Goal: Task Accomplishment & Management: Complete application form

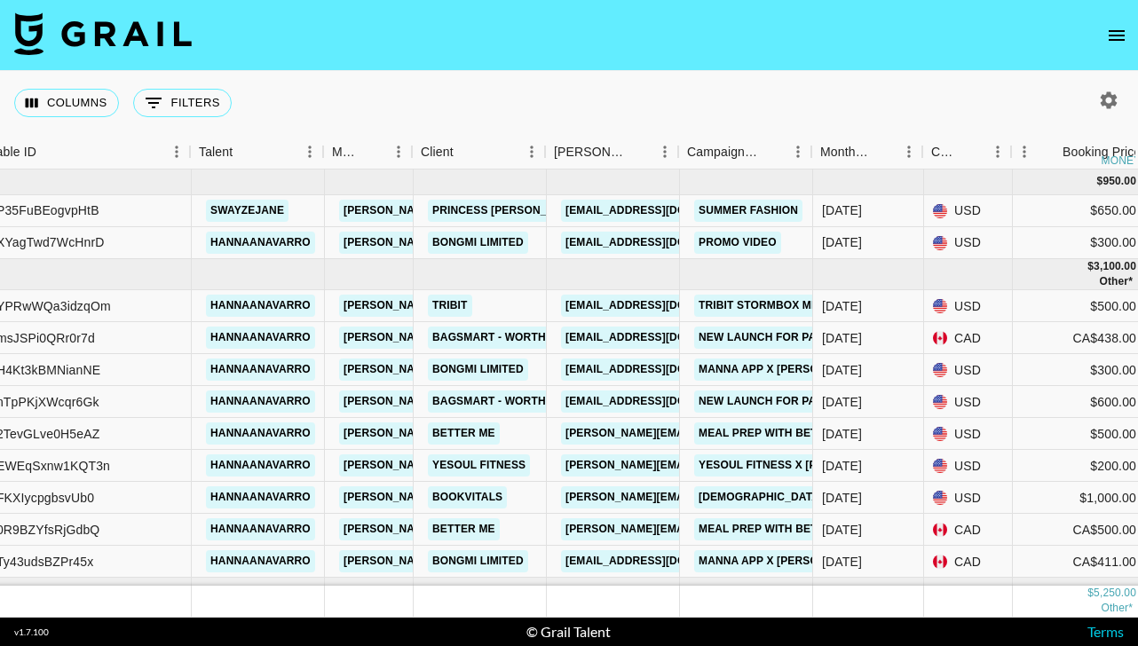
scroll to position [0, 178]
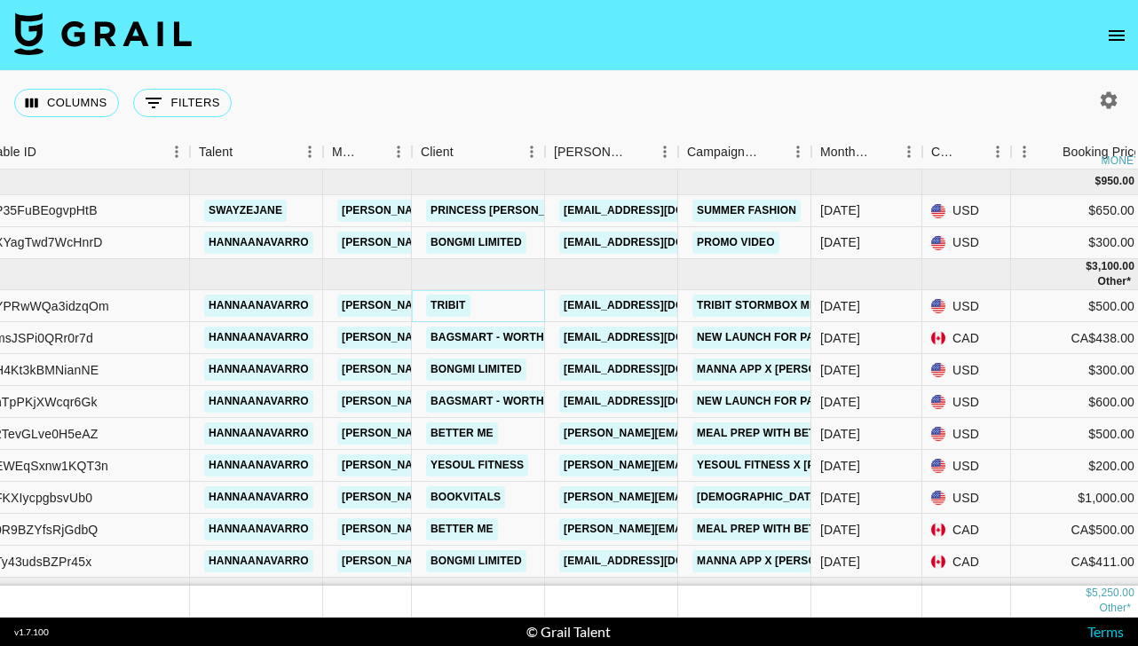
click at [451, 311] on link "Tribit" at bounding box center [448, 306] width 44 height 22
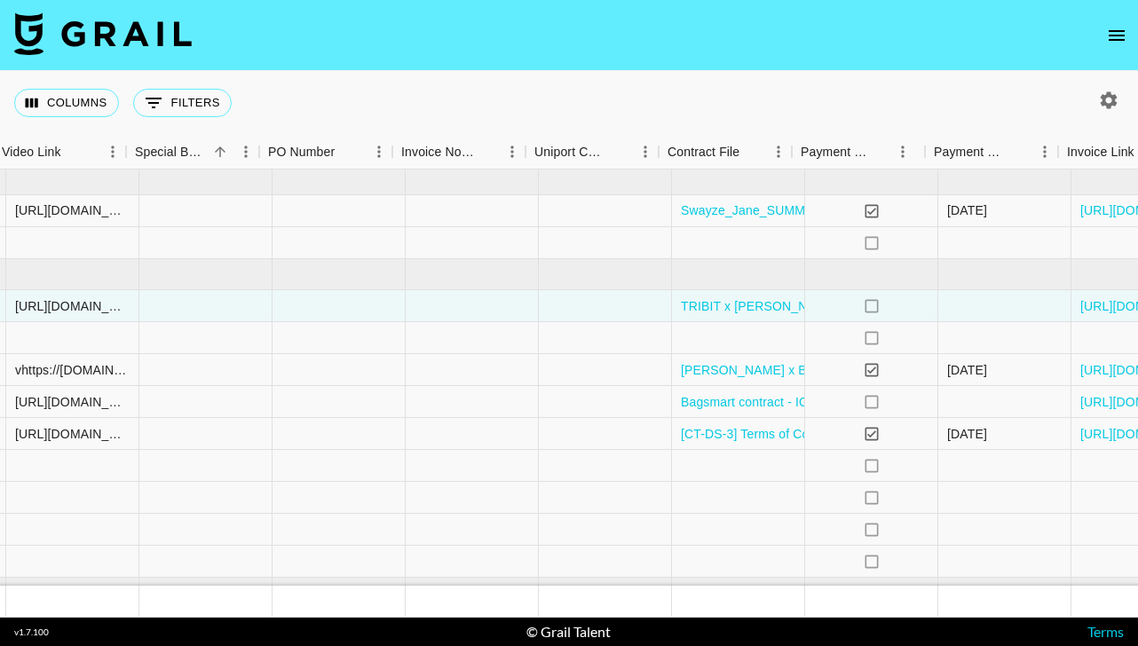
scroll to position [0, 1809]
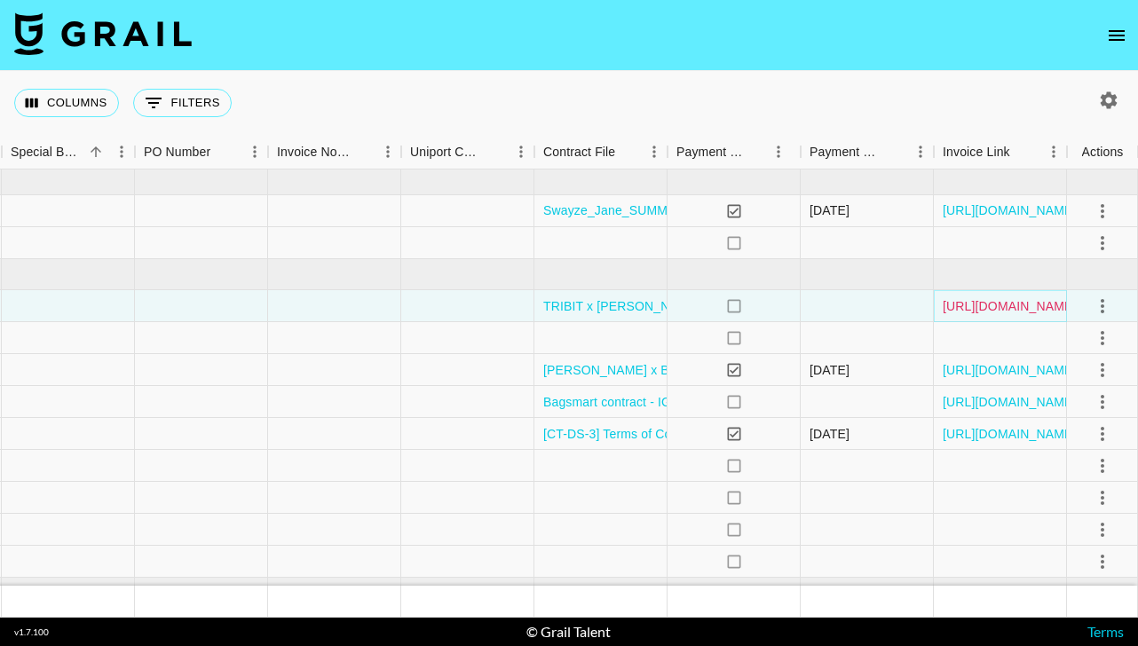
click at [1009, 308] on link "https://in.xero.com/DU1eDgu5QcPuhMa3hfxuvXrzUhDS7mqDqNtqdO7E" at bounding box center [1010, 306] width 134 height 18
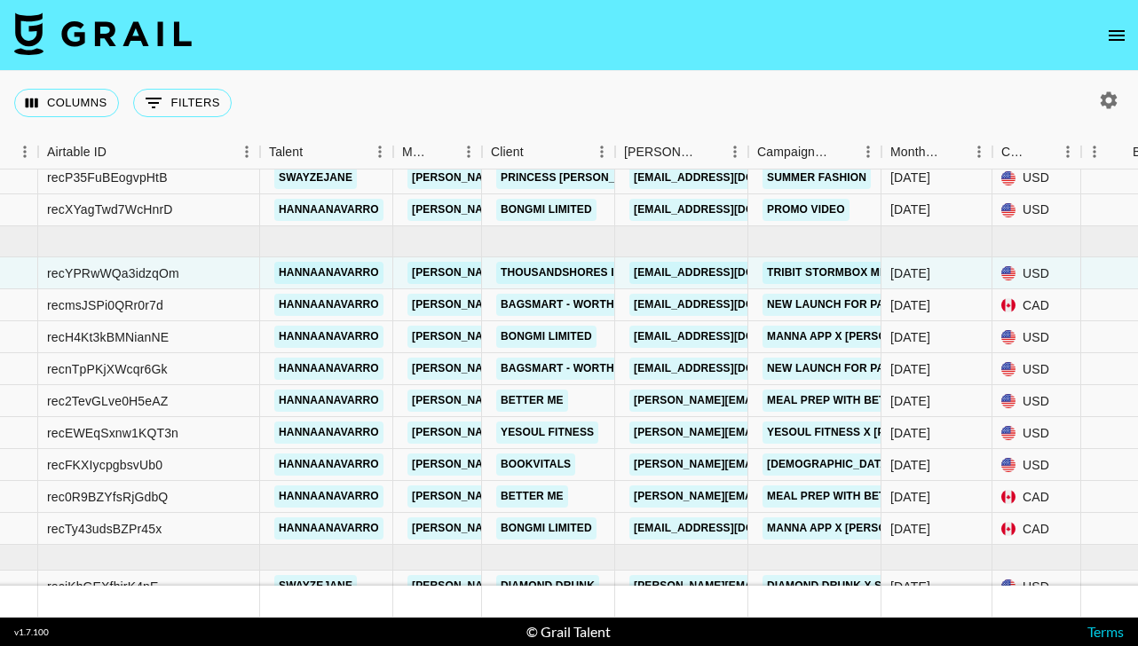
scroll to position [81, 108]
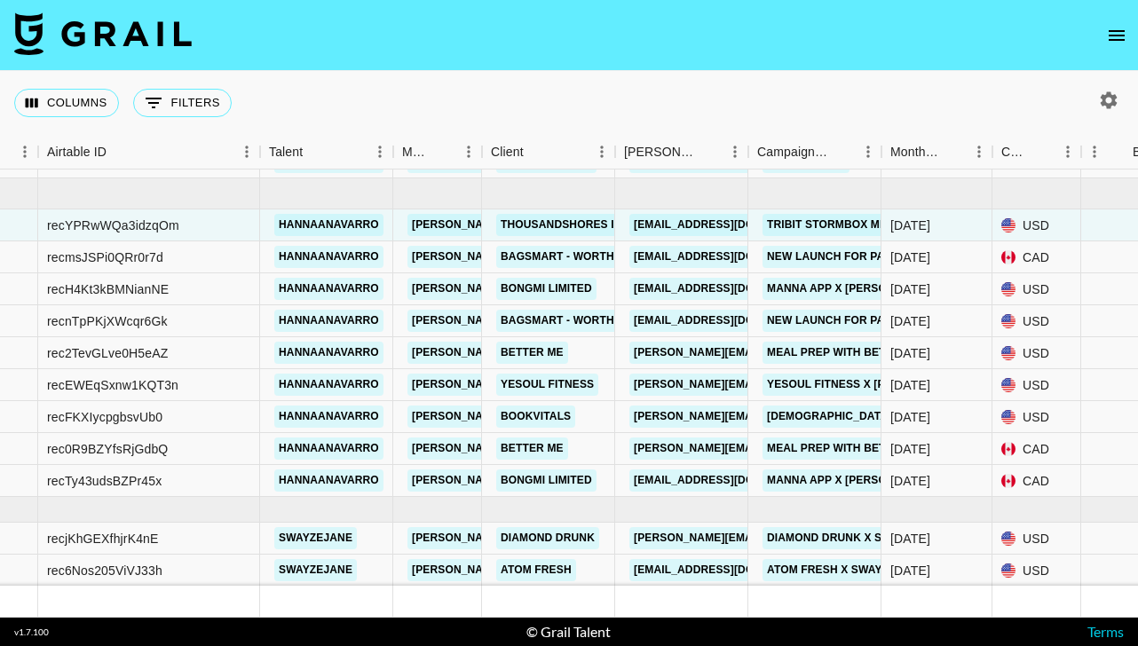
click at [1110, 96] on icon "button" at bounding box center [1109, 99] width 17 height 17
select select "Jun '25"
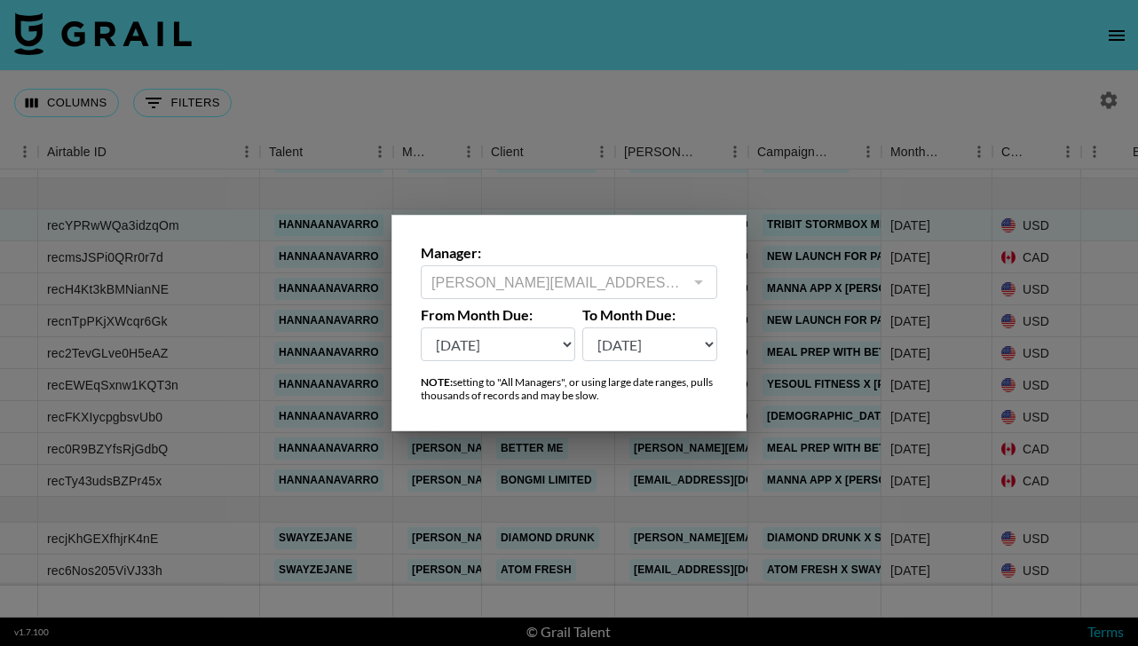
click at [939, 97] on div at bounding box center [569, 323] width 1138 height 646
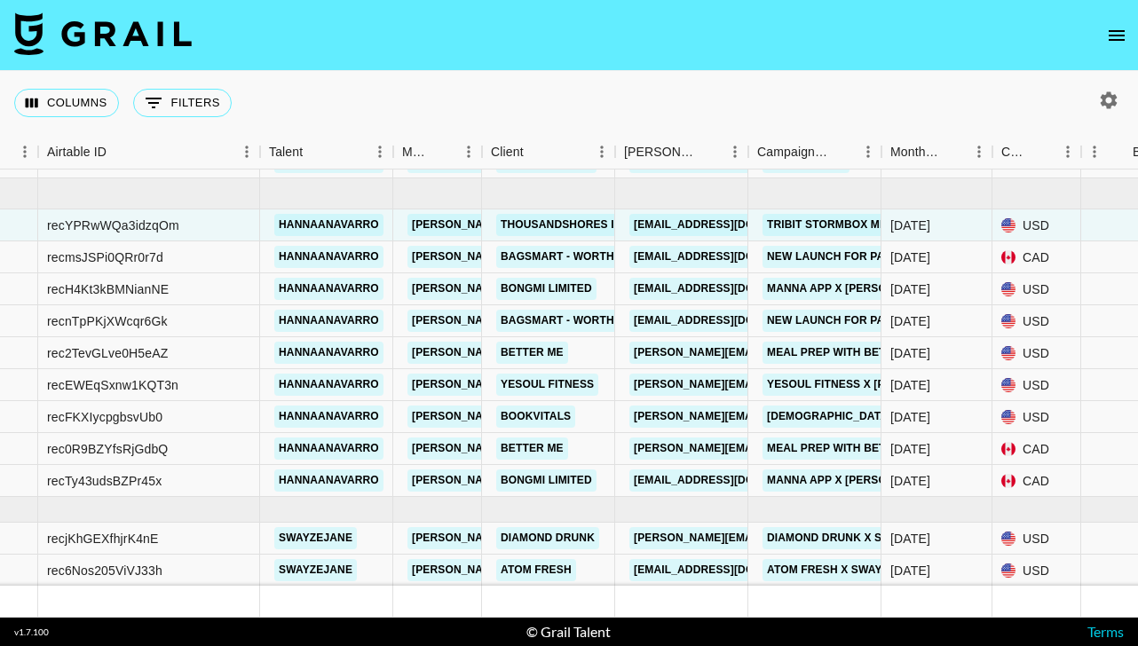
click at [1110, 38] on icon "open drawer" at bounding box center [1116, 35] width 21 height 21
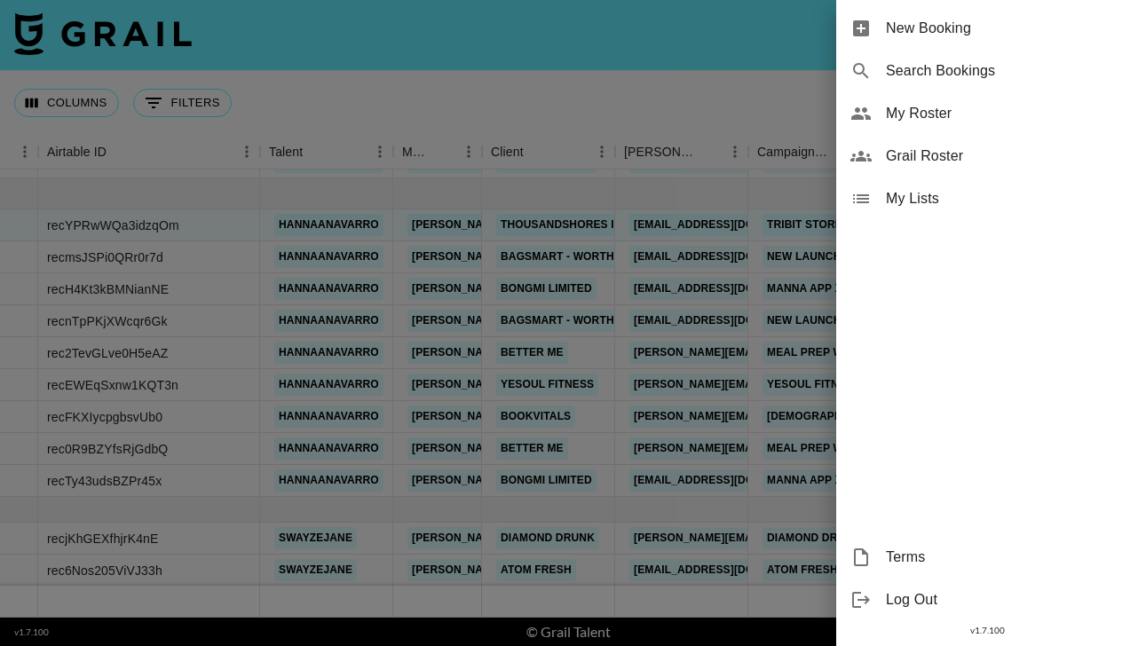
click at [964, 28] on span "New Booking" at bounding box center [1005, 28] width 238 height 21
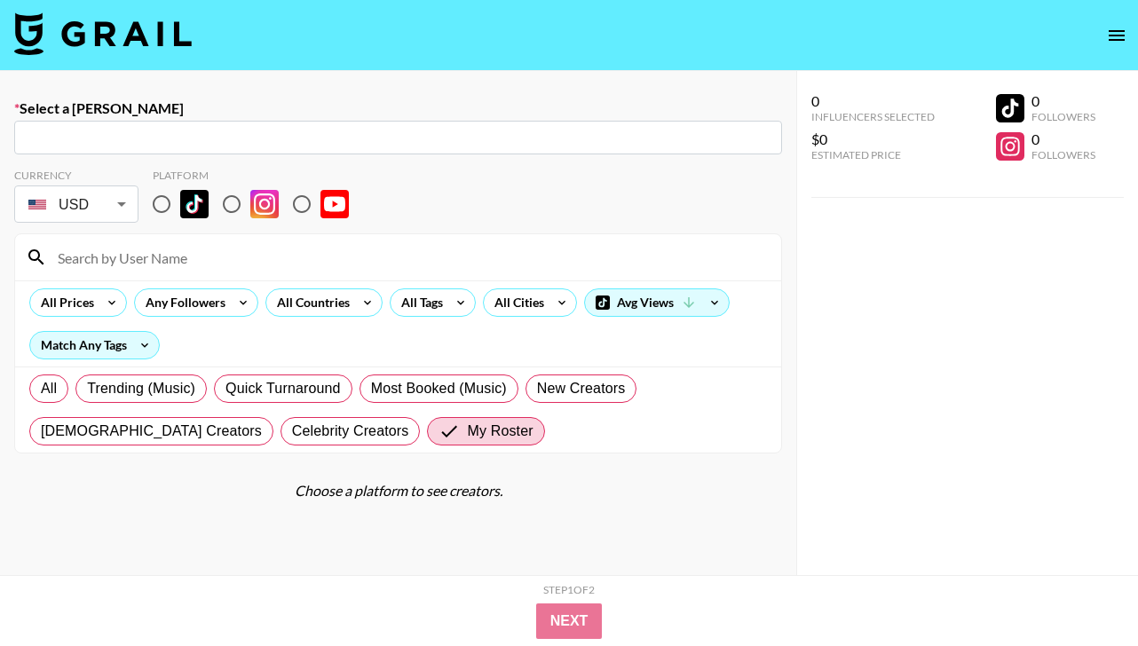
click at [89, 130] on input "text" at bounding box center [398, 138] width 747 height 20
click at [127, 144] on input "text" at bounding box center [398, 138] width 747 height 20
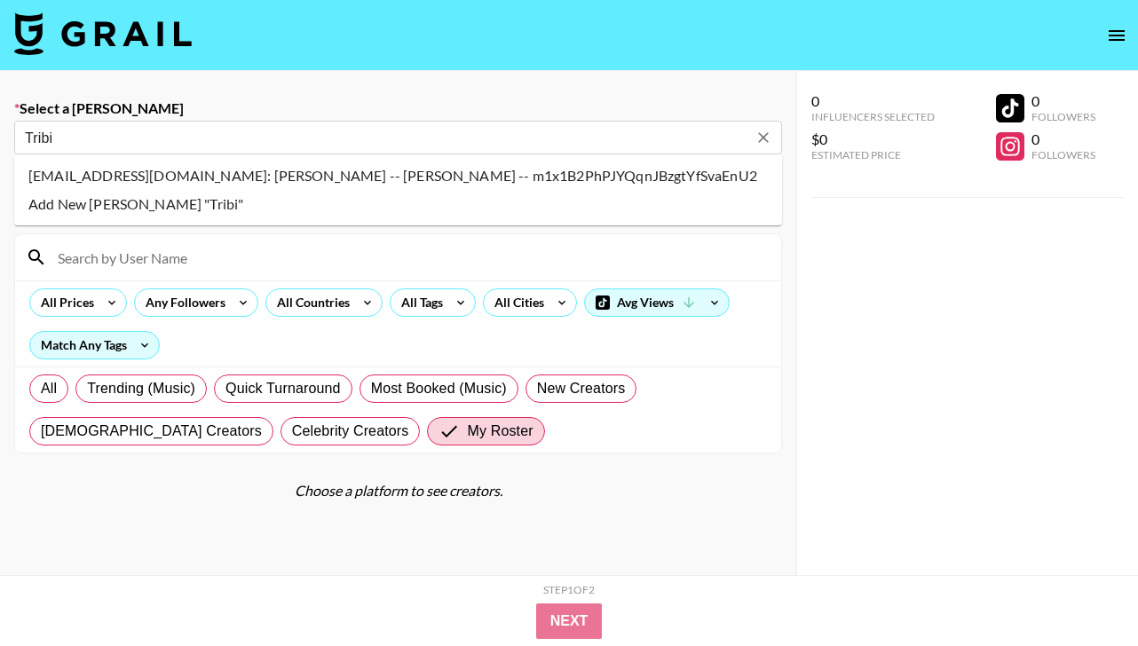
click at [139, 184] on li "marketing@tribit.com: Rita Su -- Tribit -- m1x1B2PhPJYQqnJBzgtYfSvaEnU2" at bounding box center [398, 176] width 768 height 28
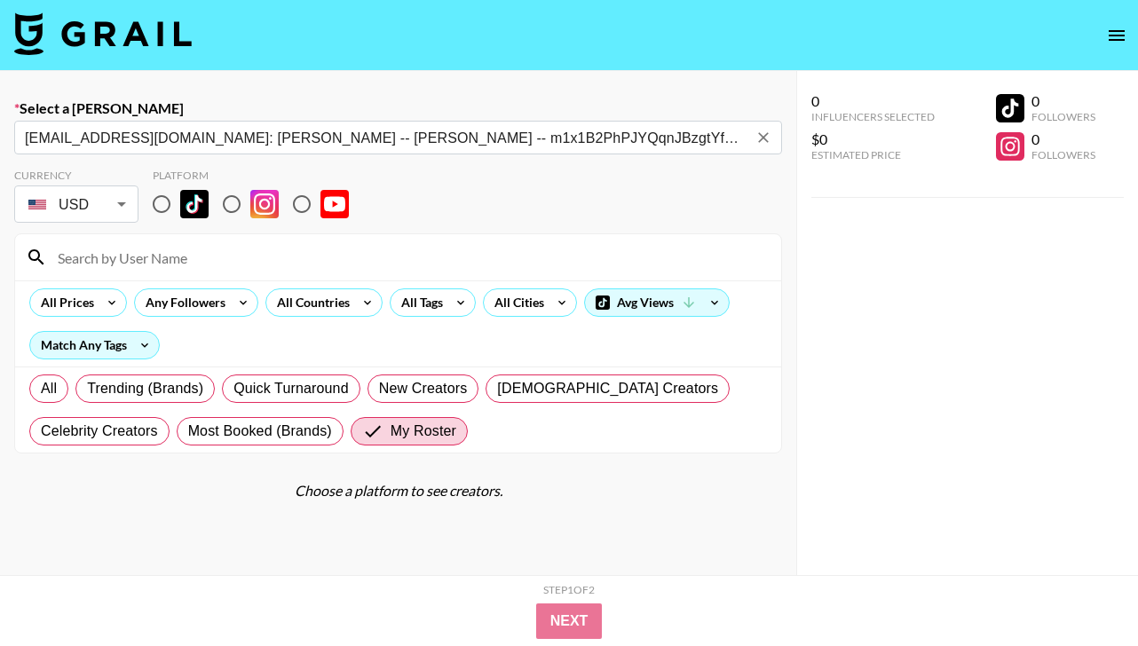
type input "marketing@tribit.com: Rita Su -- Tribit -- m1x1B2PhPJYQqnJBzgtYfSvaEnU2"
click at [160, 202] on input "radio" at bounding box center [161, 204] width 37 height 37
radio input "true"
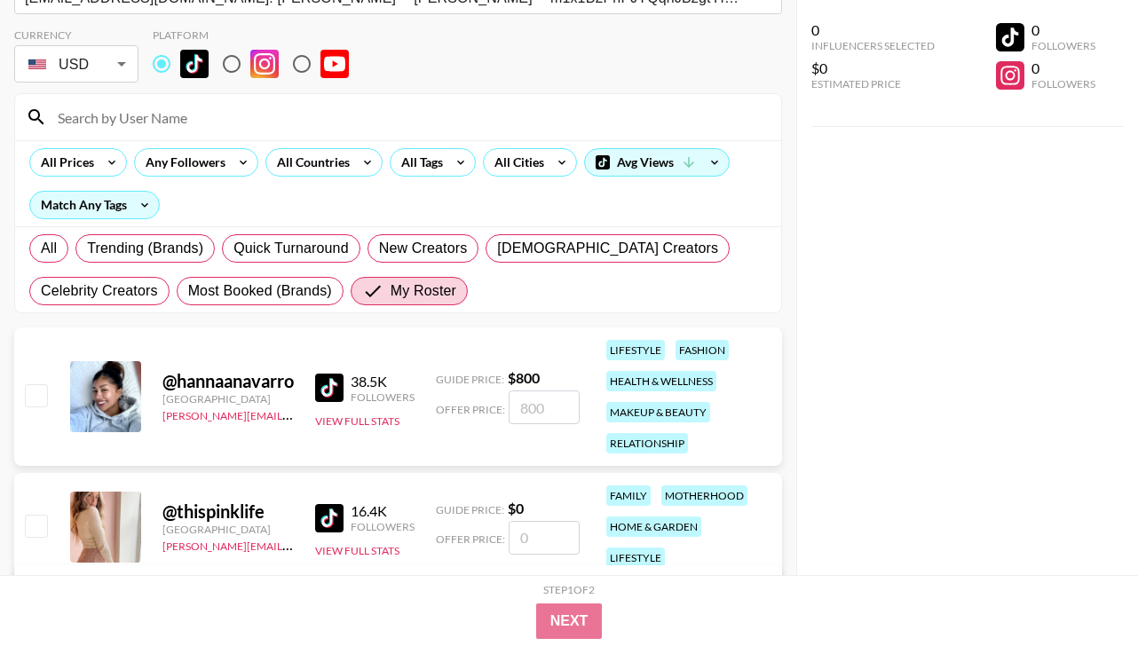
scroll to position [241, 0]
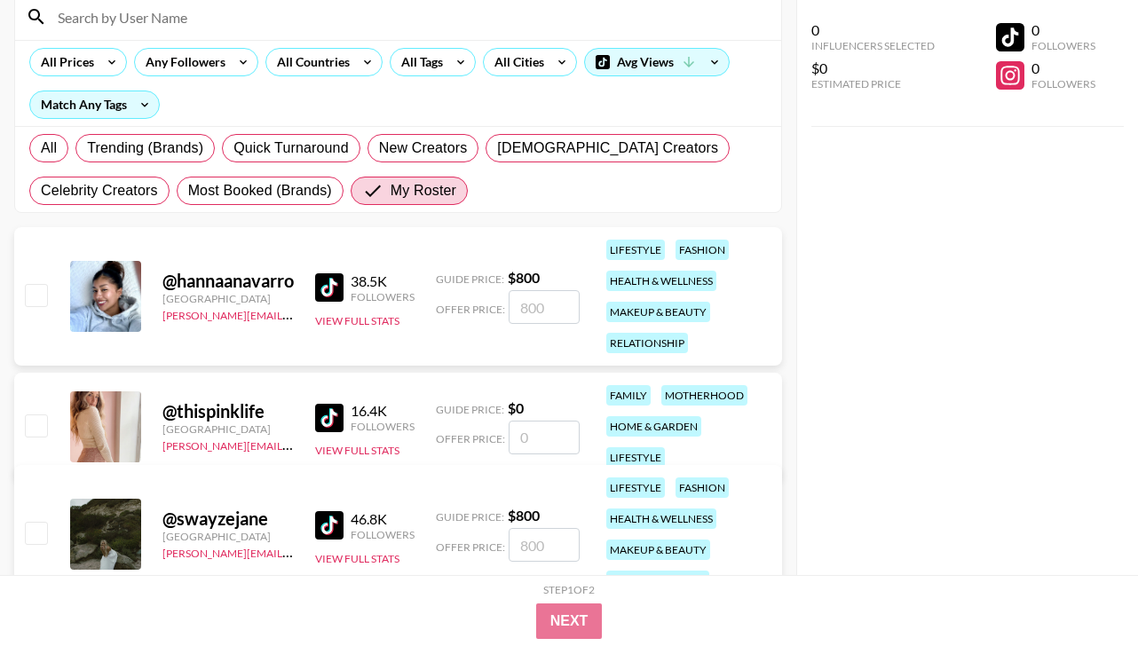
click at [34, 296] on input "checkbox" at bounding box center [35, 294] width 21 height 21
checkbox input "true"
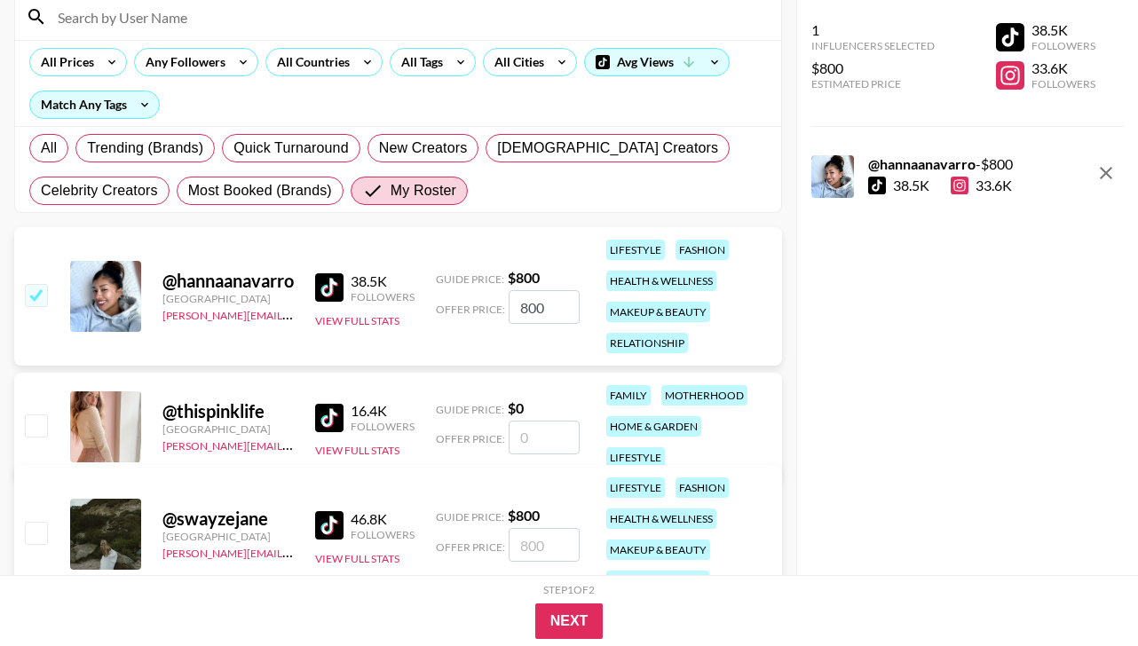
click at [561, 306] on input "800" at bounding box center [544, 307] width 71 height 34
type input "8"
checkbox input "false"
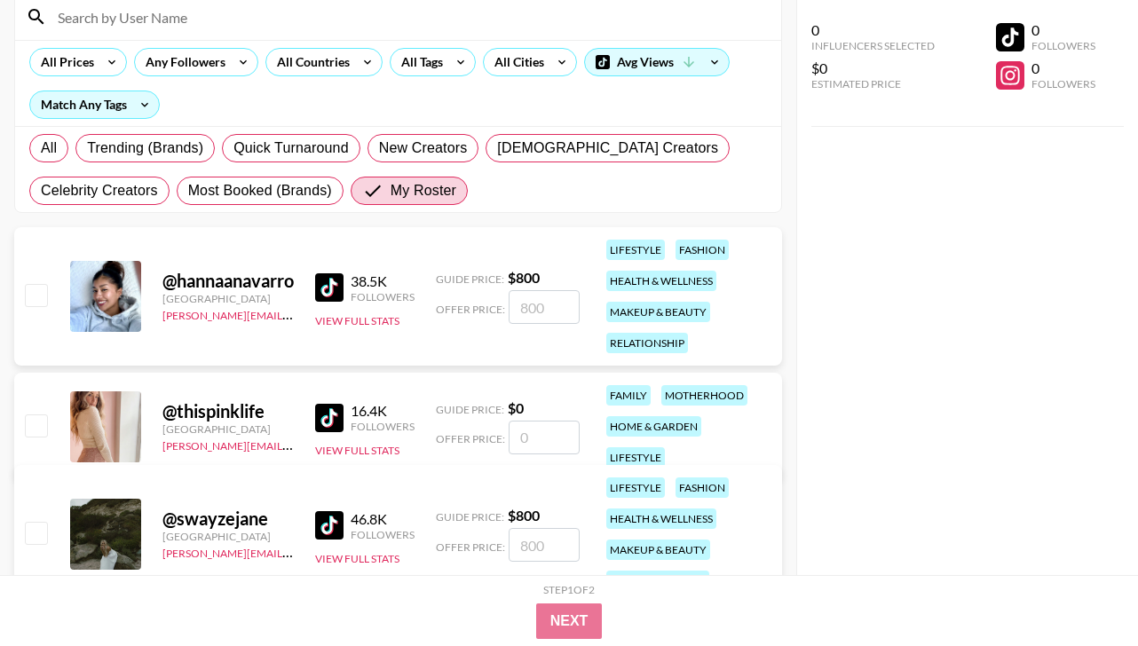
type input "5"
checkbox input "true"
type input "515"
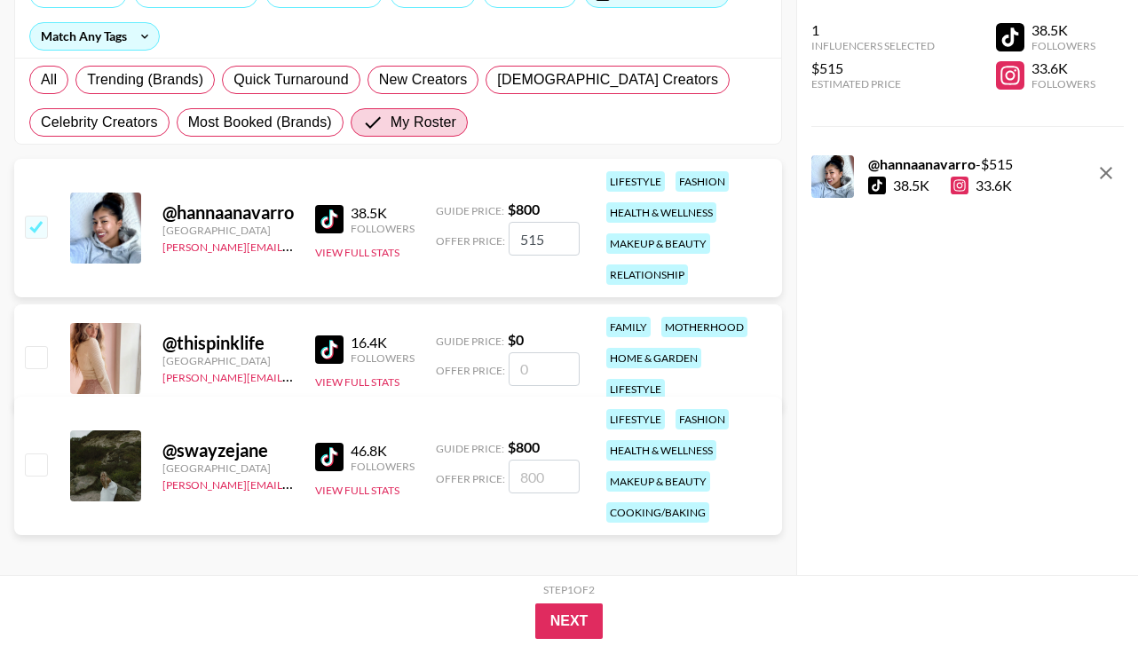
scroll to position [319, 0]
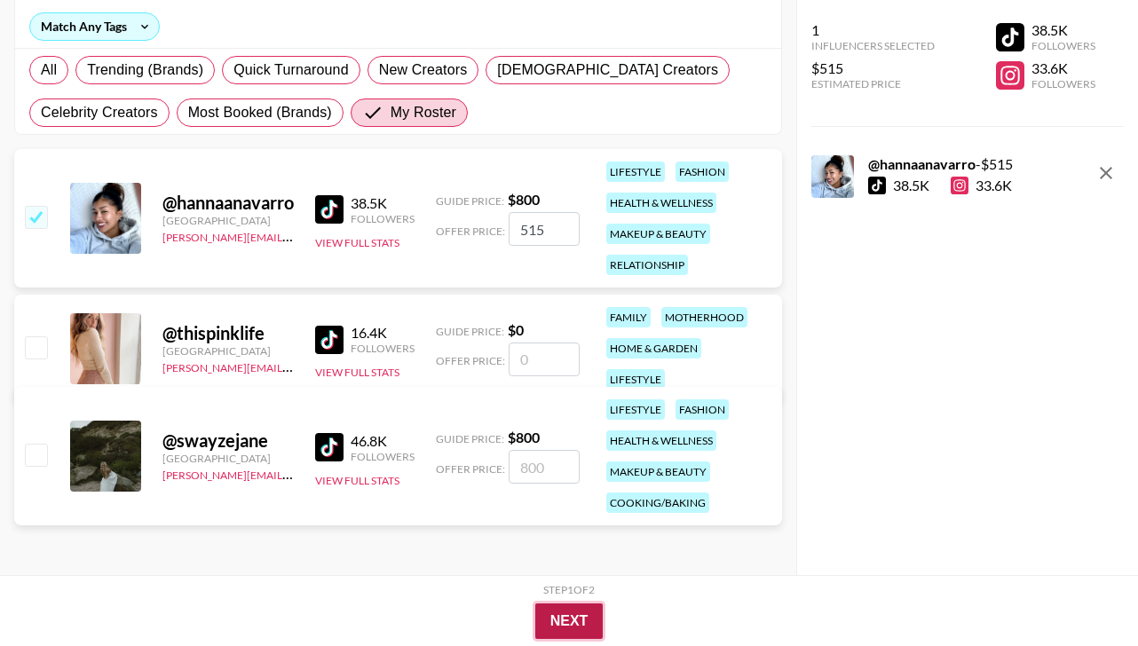
click at [560, 621] on button "Next" at bounding box center [569, 622] width 68 height 36
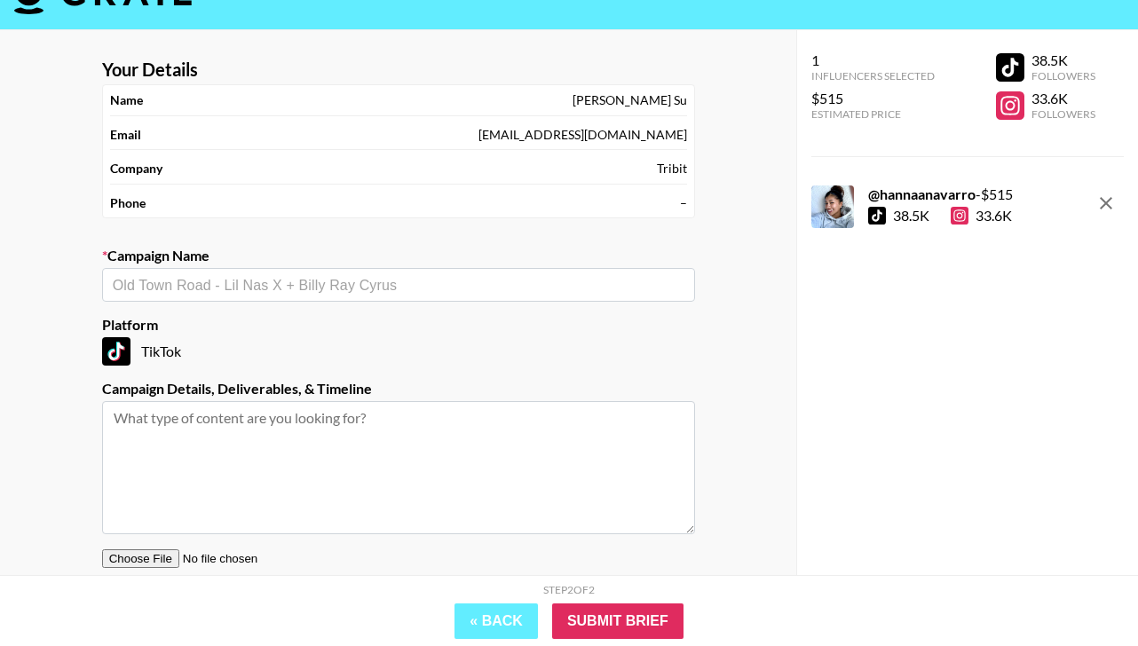
scroll to position [0, 0]
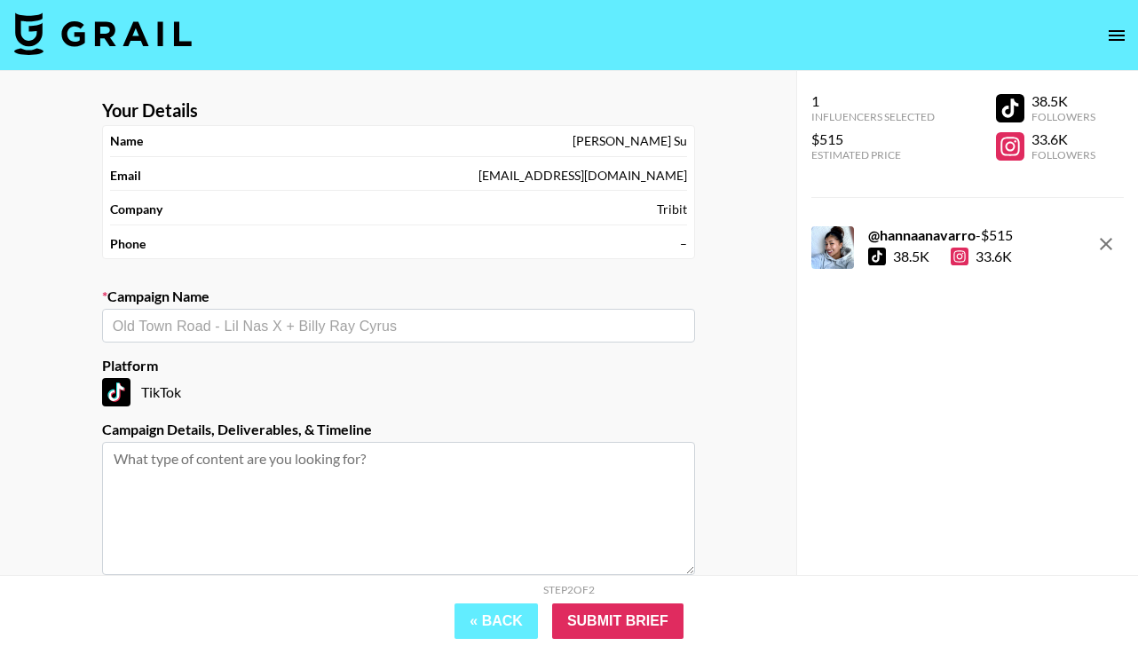
click at [205, 328] on input "text" at bounding box center [399, 326] width 572 height 20
paste input "ribit StormBox Mini+ Fun Music Tour hannaanavarro"
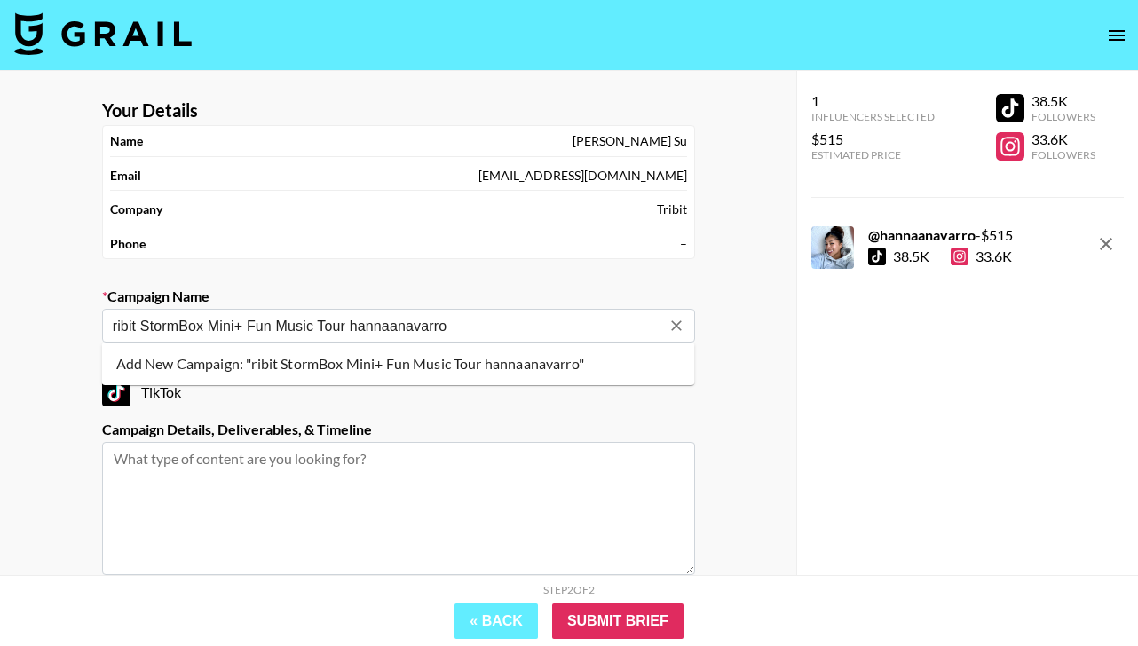
click at [113, 331] on input "ribit StormBox Mini+ Fun Music Tour hannaanavarro" at bounding box center [387, 326] width 548 height 20
type input "T"
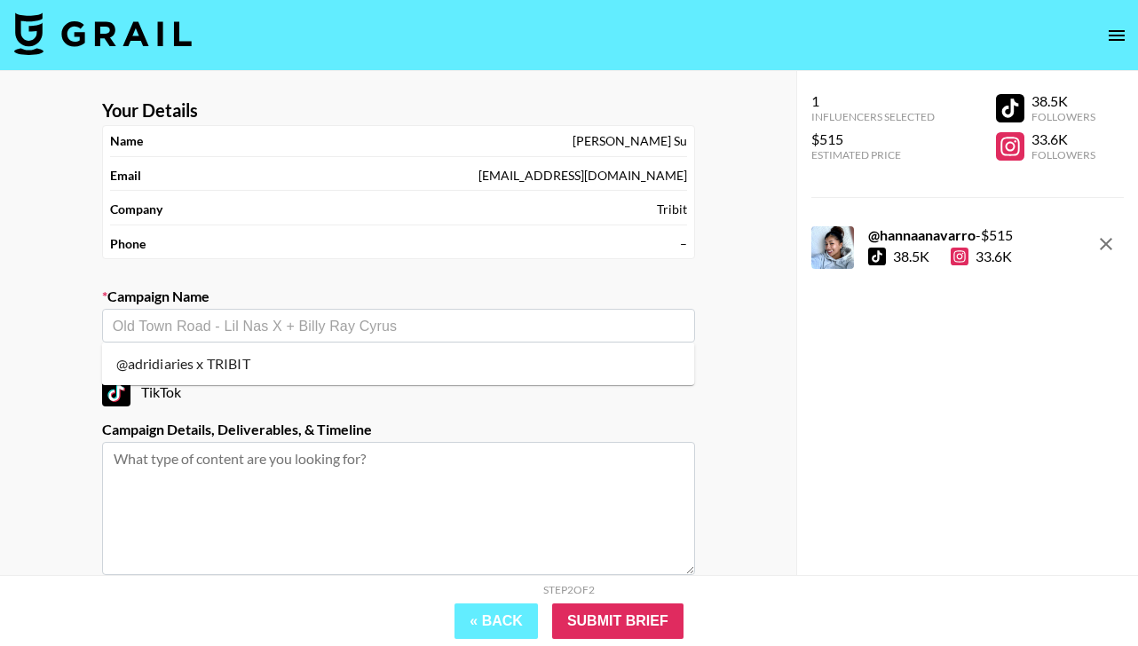
paste input "ribit StormBox Mini+ Fun Music Tour hannaanavarro"
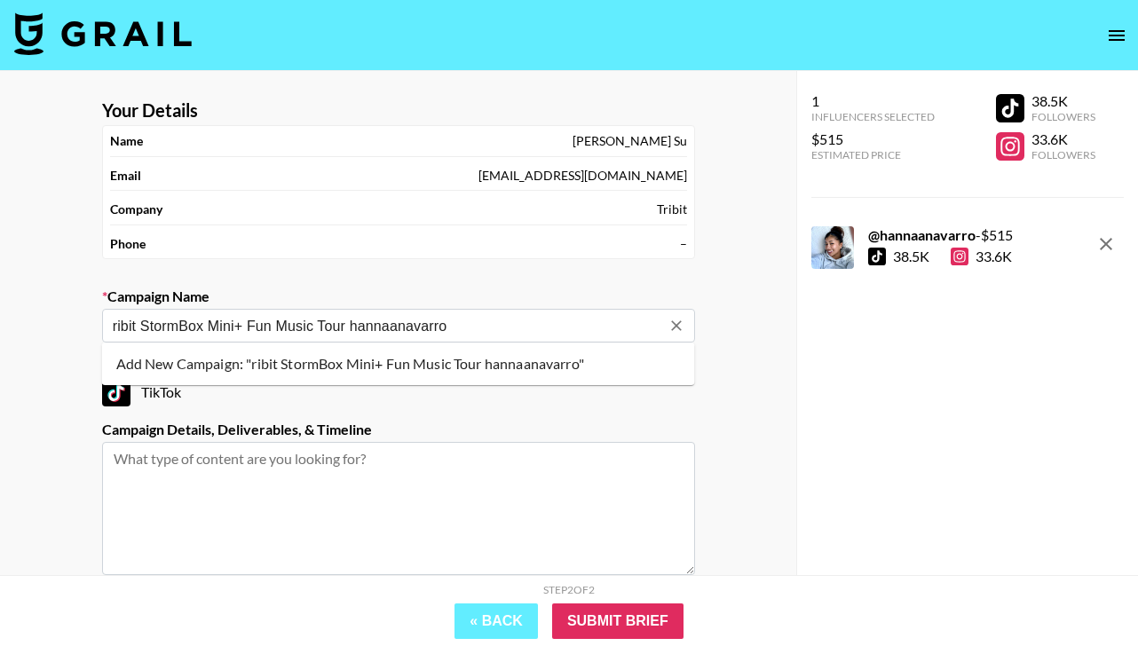
click at [123, 324] on input "ribit StormBox Mini+ Fun Music Tour hannaanavarro" at bounding box center [387, 326] width 548 height 20
click at [244, 358] on li "Add New Campaign: "Tribit StormBox Mini+ Fun Music Tour hannaanavarro"" at bounding box center [398, 364] width 593 height 28
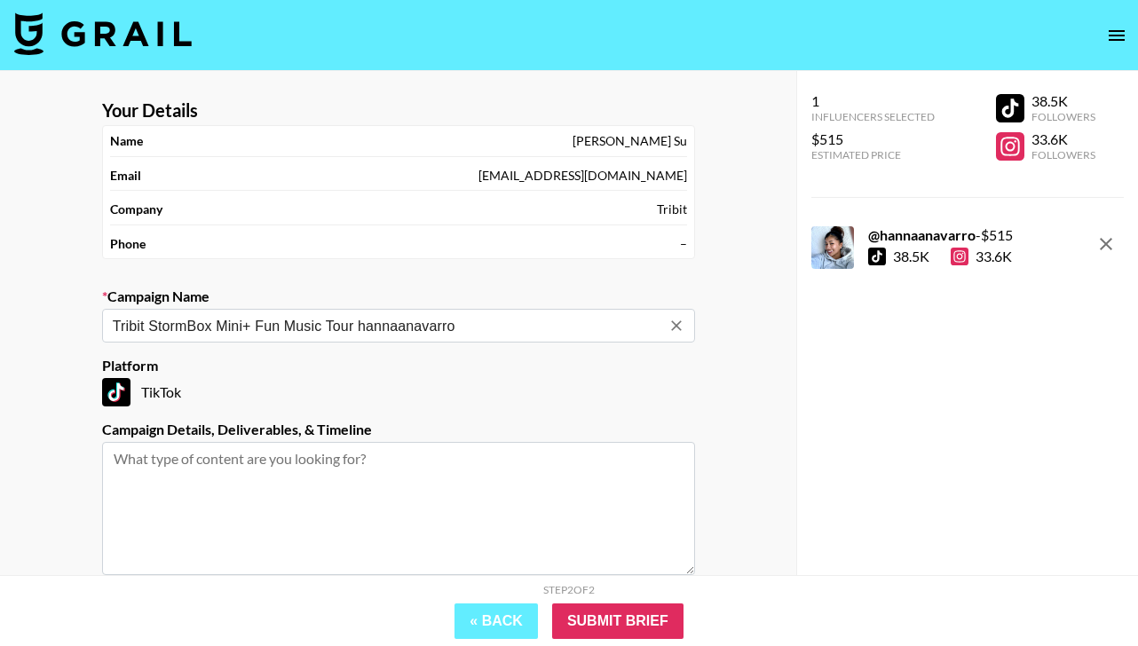
scroll to position [158, 0]
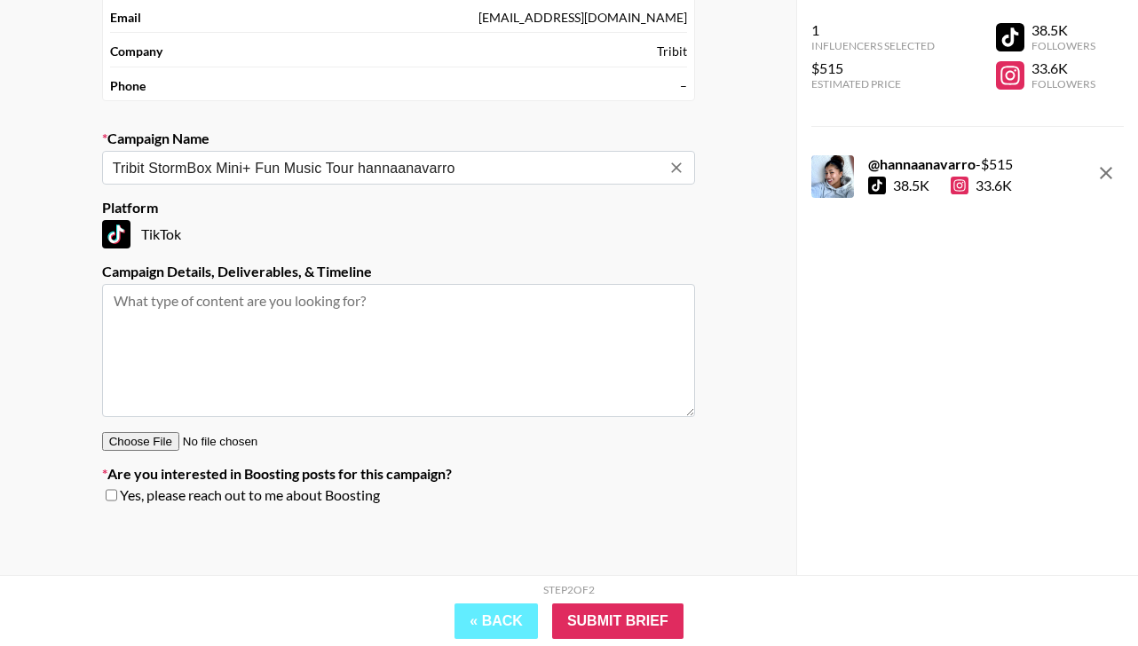
type input "Tribit StormBox Mini+ Fun Music Tour hannaanavarro"
click at [183, 287] on textarea at bounding box center [398, 350] width 593 height 133
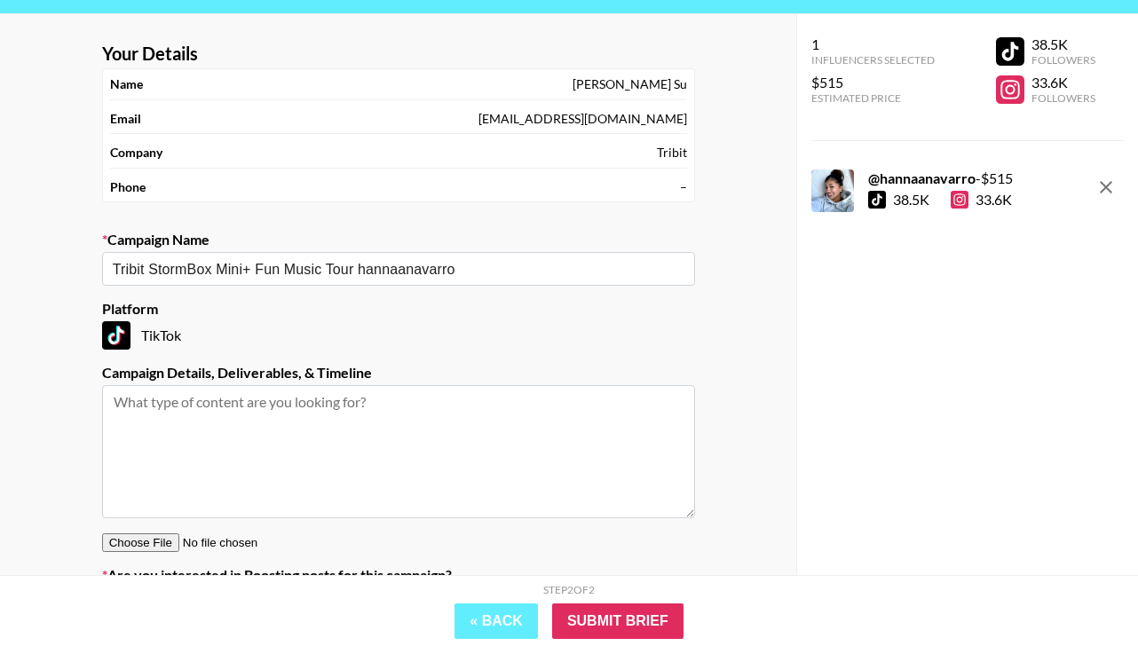
click at [178, 400] on textarea at bounding box center [398, 451] width 593 height 133
paste textarea "ribit StormBox Mini+ Fun Music Tour hannaanavarro"
type textarea "ribit StormBox Mini+ Fun Music Tour hannaanavarro"
drag, startPoint x: 458, startPoint y: 399, endPoint x: 37, endPoint y: 399, distance: 420.8
click at [37, 399] on div "Your Details Name Rita Su Email marketing@tribit.com Company Tribit Phone – Cam…" at bounding box center [398, 345] width 796 height 662
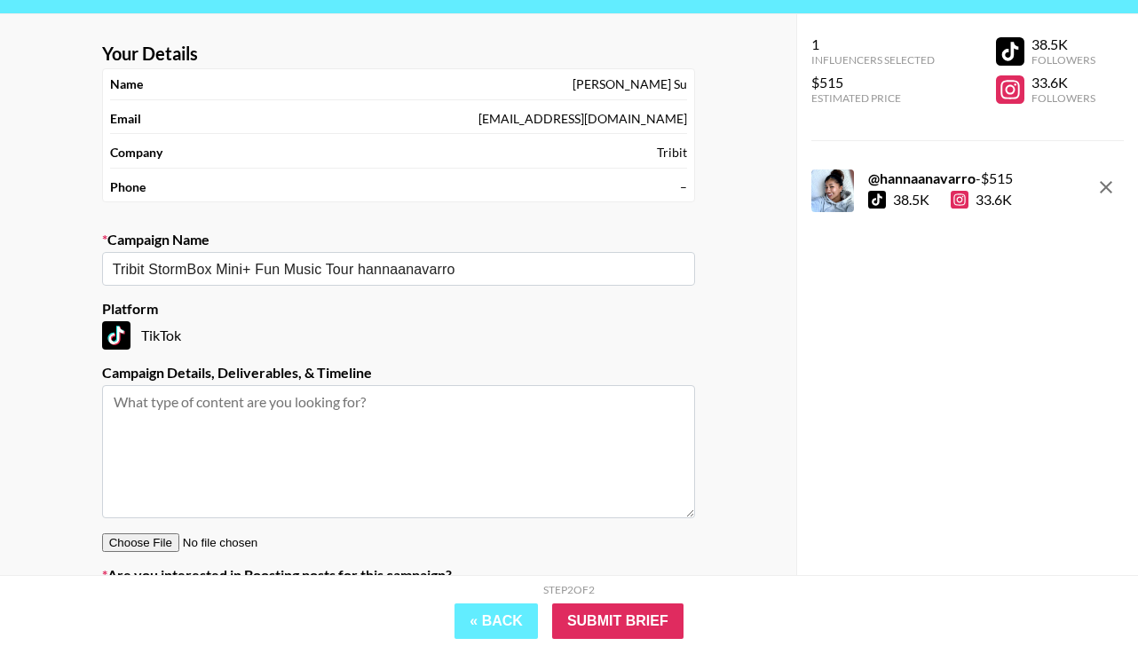
paste textarea "Concept: TRIBIT to partner with Hanna Navarro Tugay for an EXCLUSIVE lifestyle-…"
type textarea "Concept: TRIBIT to partner with Hanna Navarro Tugay for an EXCLUSIVE lifestyle-…"
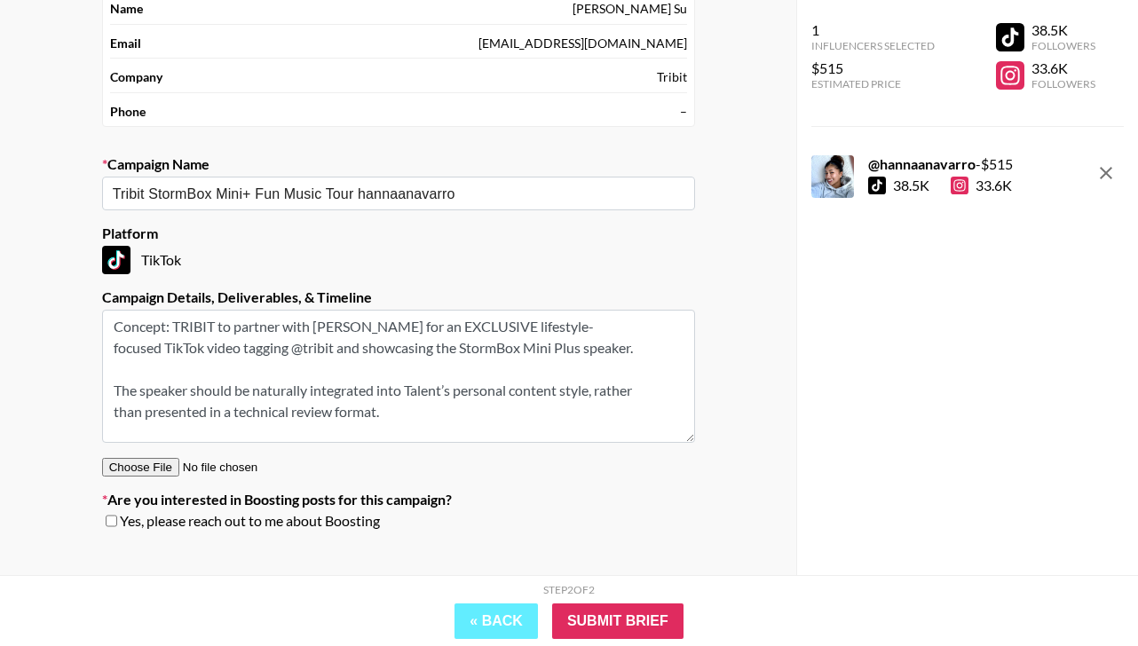
scroll to position [158, 0]
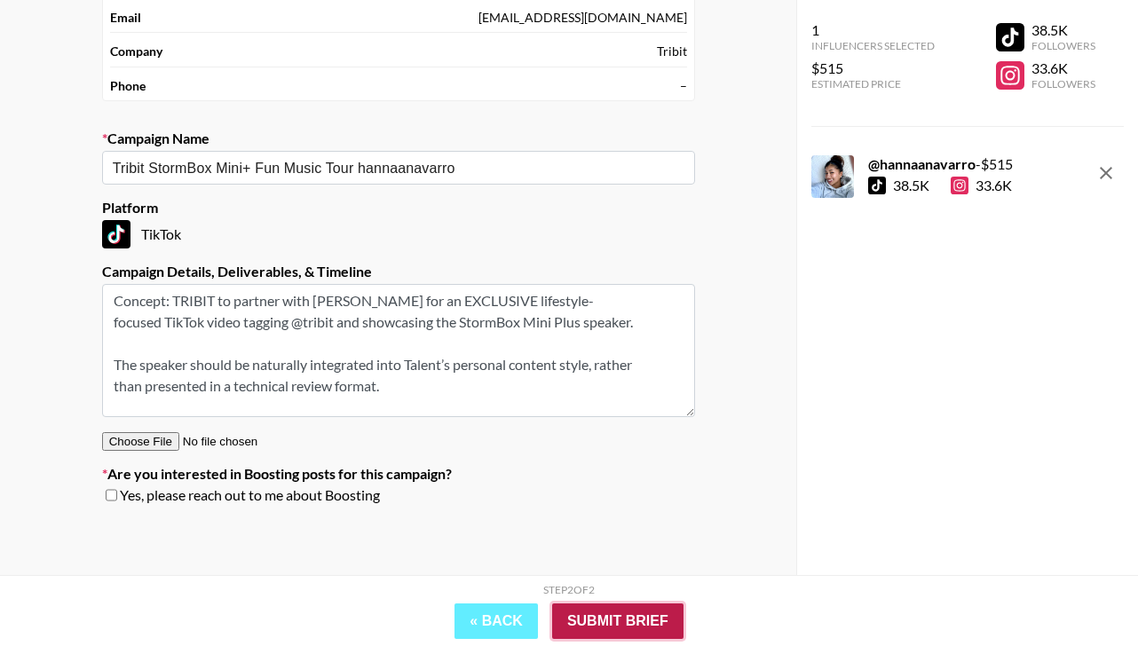
click at [599, 620] on input "Submit Brief" at bounding box center [617, 622] width 131 height 36
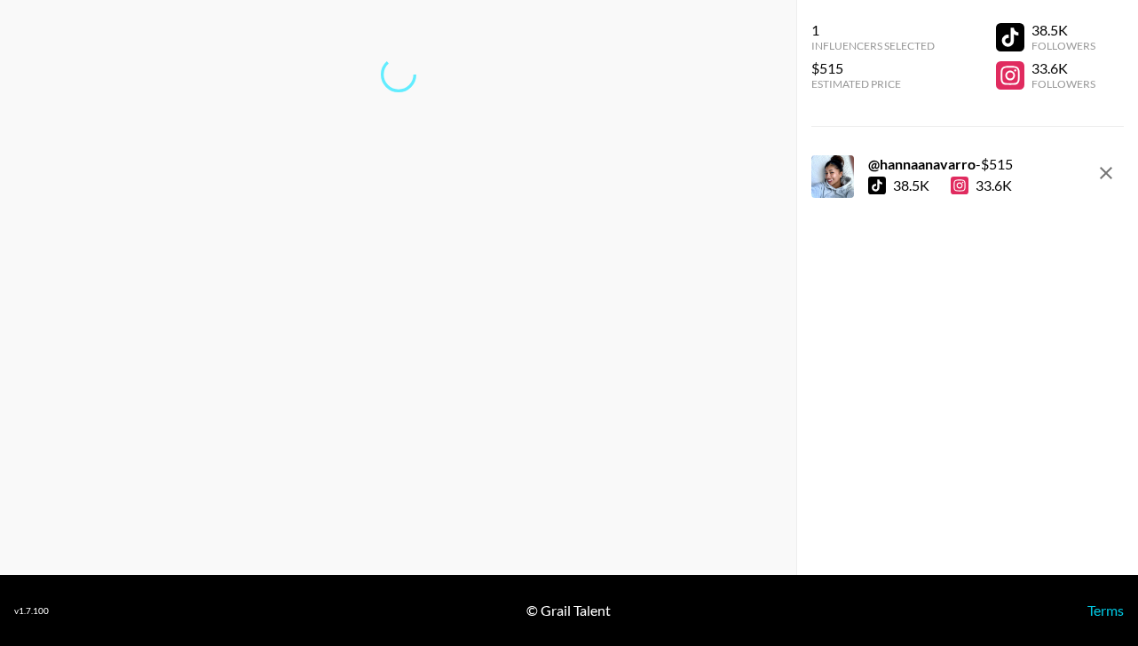
scroll to position [71, 0]
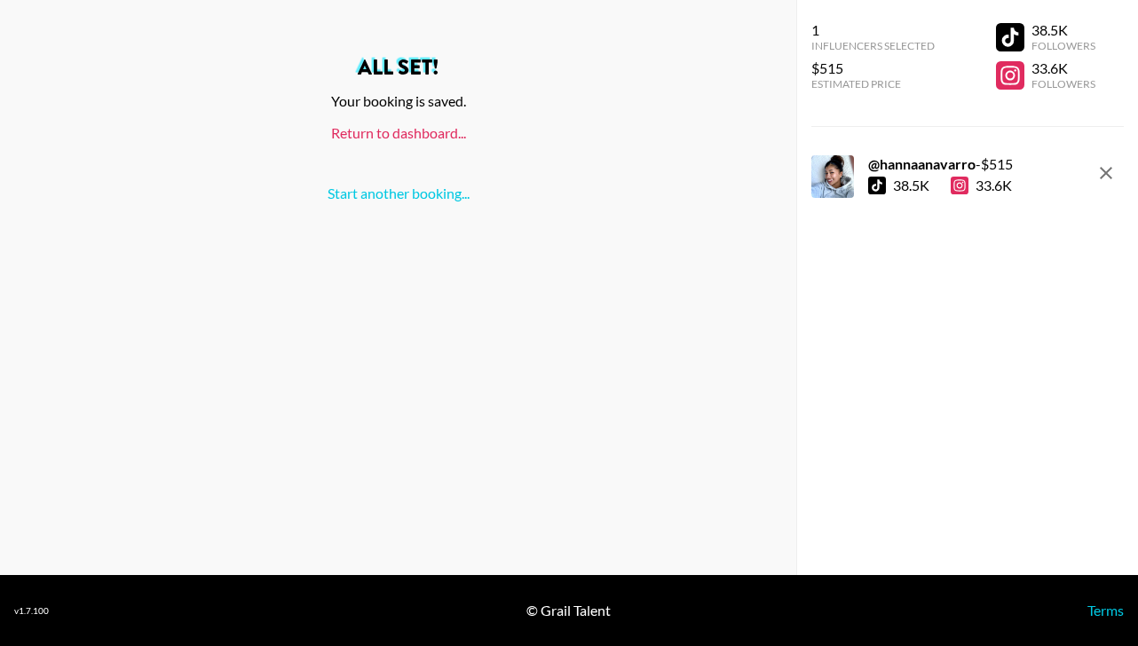
click at [354, 138] on link "Return to dashboard..." at bounding box center [398, 132] width 135 height 17
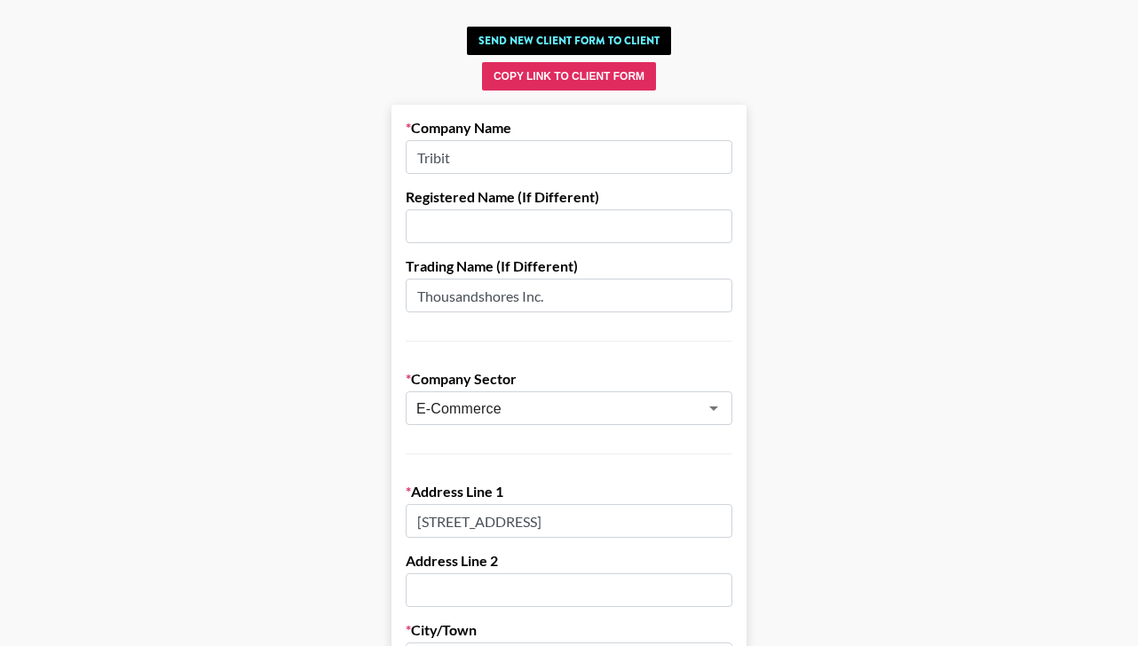
scroll to position [39, 0]
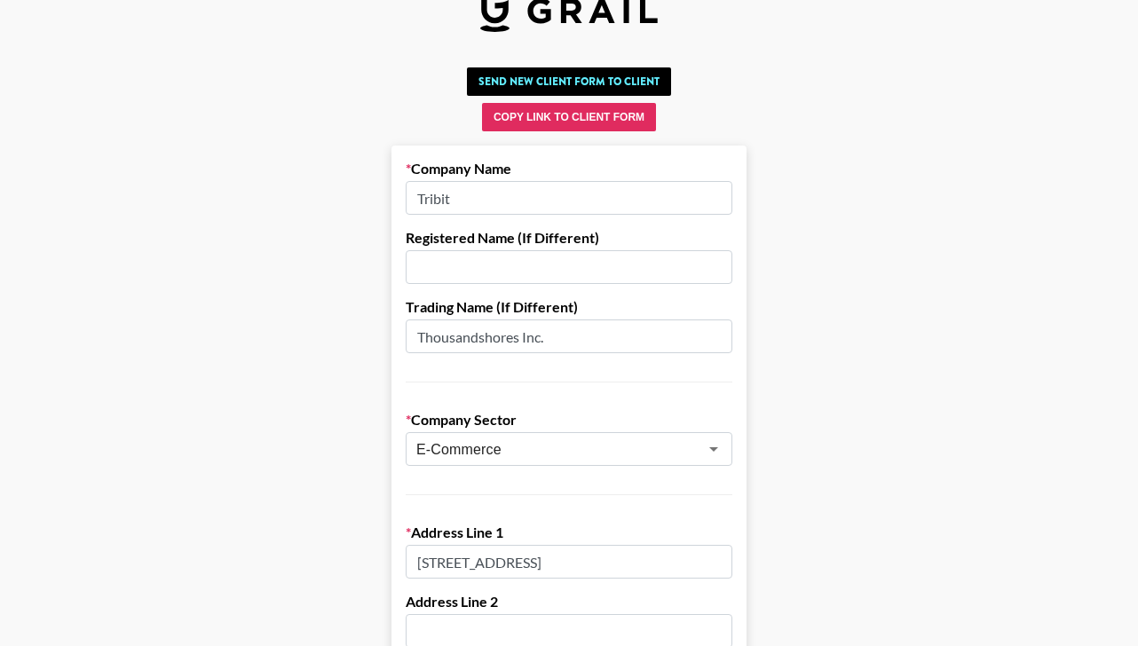
drag, startPoint x: 494, startPoint y: 192, endPoint x: 418, endPoint y: 192, distance: 75.5
click at [418, 192] on input "Tribit" at bounding box center [569, 198] width 327 height 34
paste input "THOUSANDSHORES INC."
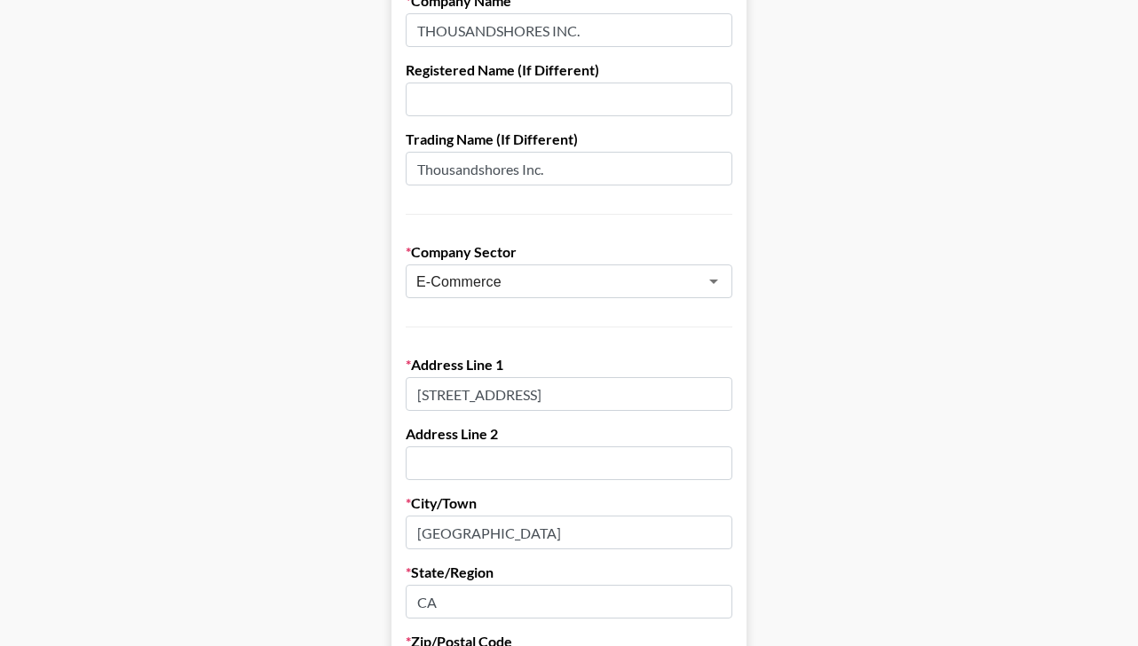
scroll to position [206, 0]
type input "THOUSANDSHORES INC."
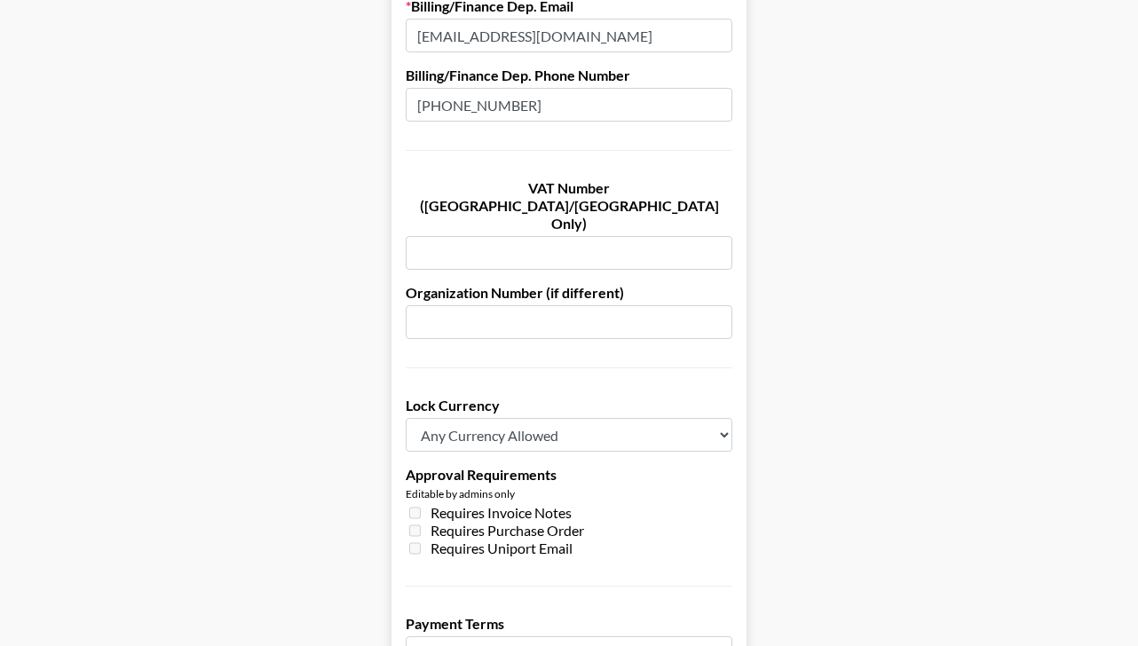
scroll to position [1387, 0]
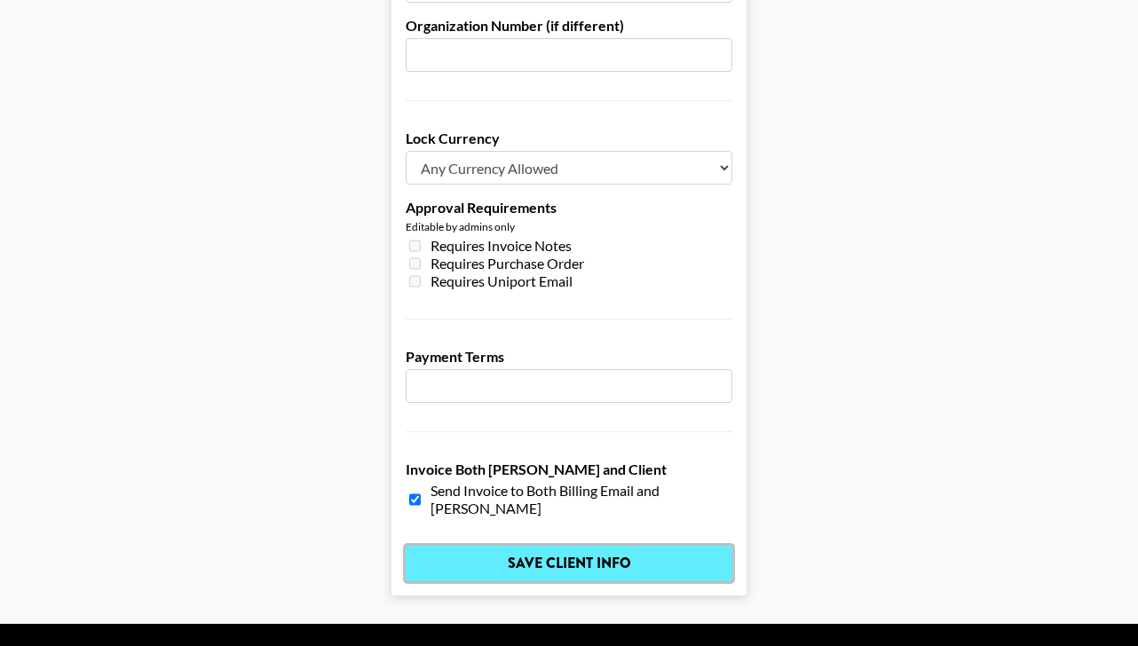
click at [615, 546] on input "Save Client Info" at bounding box center [569, 564] width 327 height 36
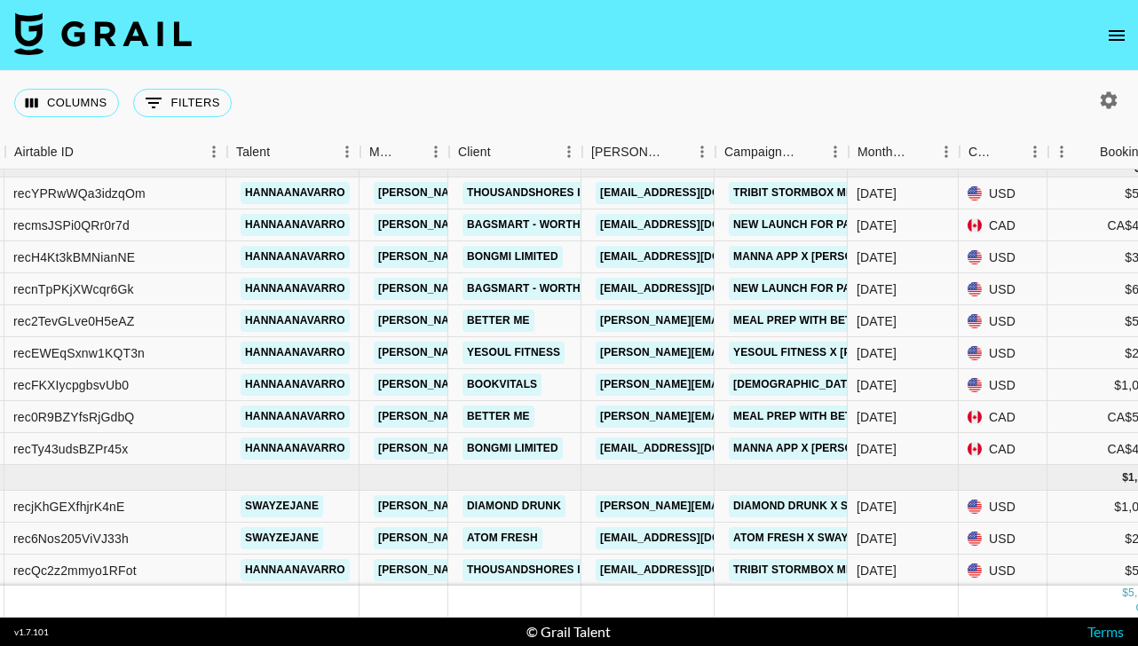
scroll to position [113, 141]
click at [507, 567] on link "THOUSANDSHORES INC." at bounding box center [533, 570] width 141 height 22
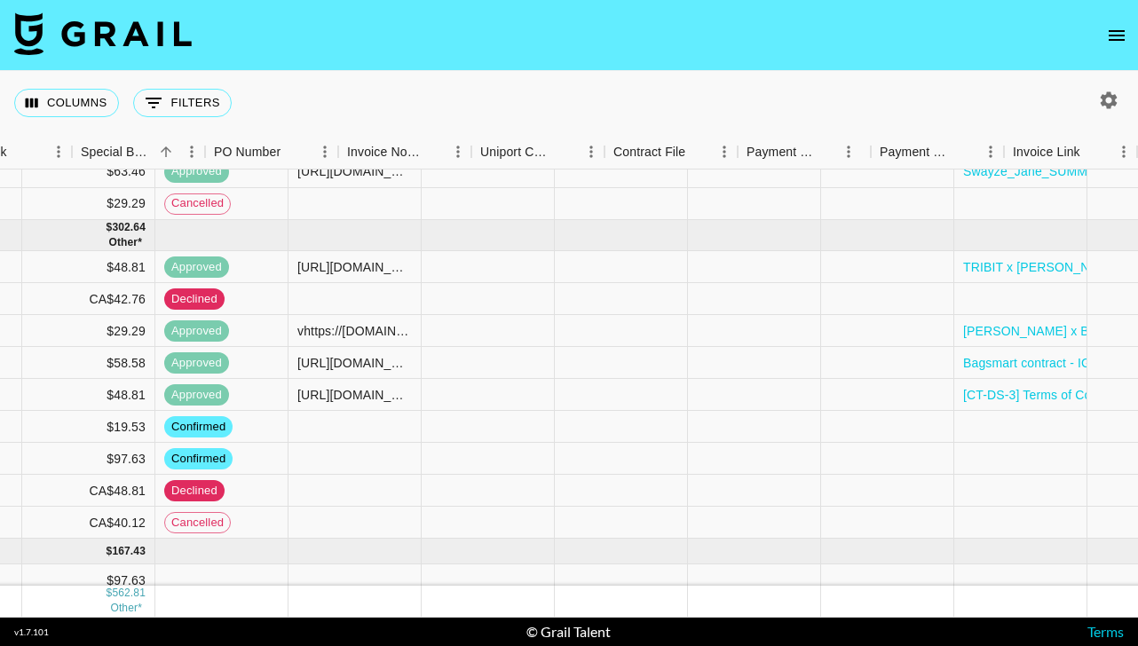
scroll to position [39, 1809]
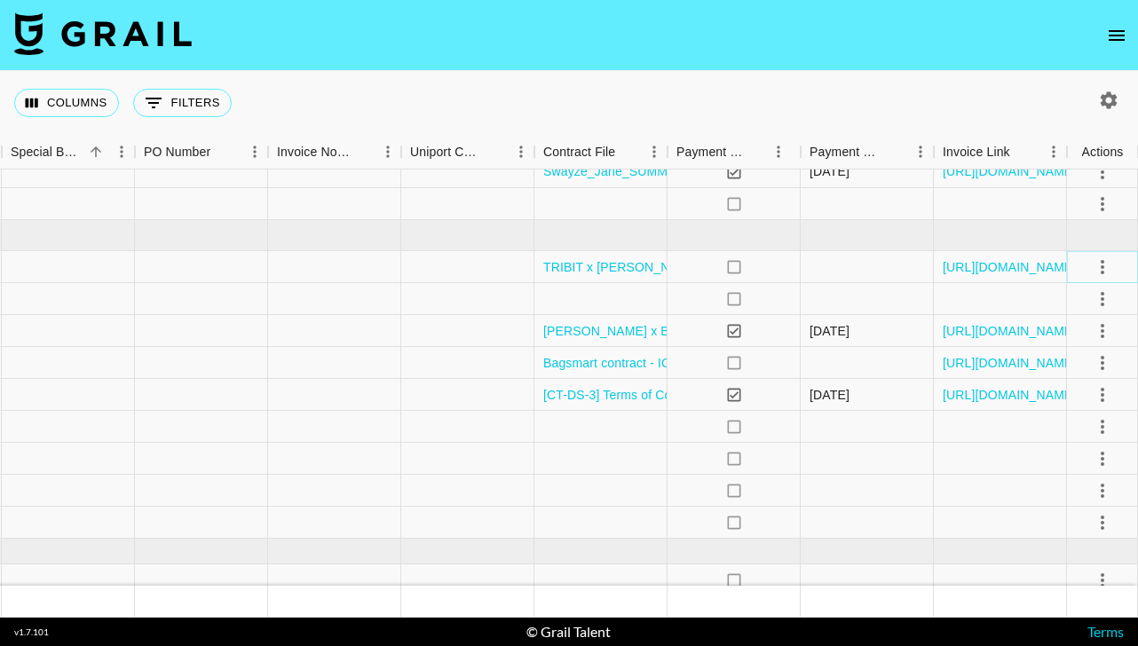
click at [1103, 261] on icon "select merge strategy" at bounding box center [1102, 267] width 21 height 21
click at [1070, 402] on li "Cancel" at bounding box center [1080, 401] width 115 height 32
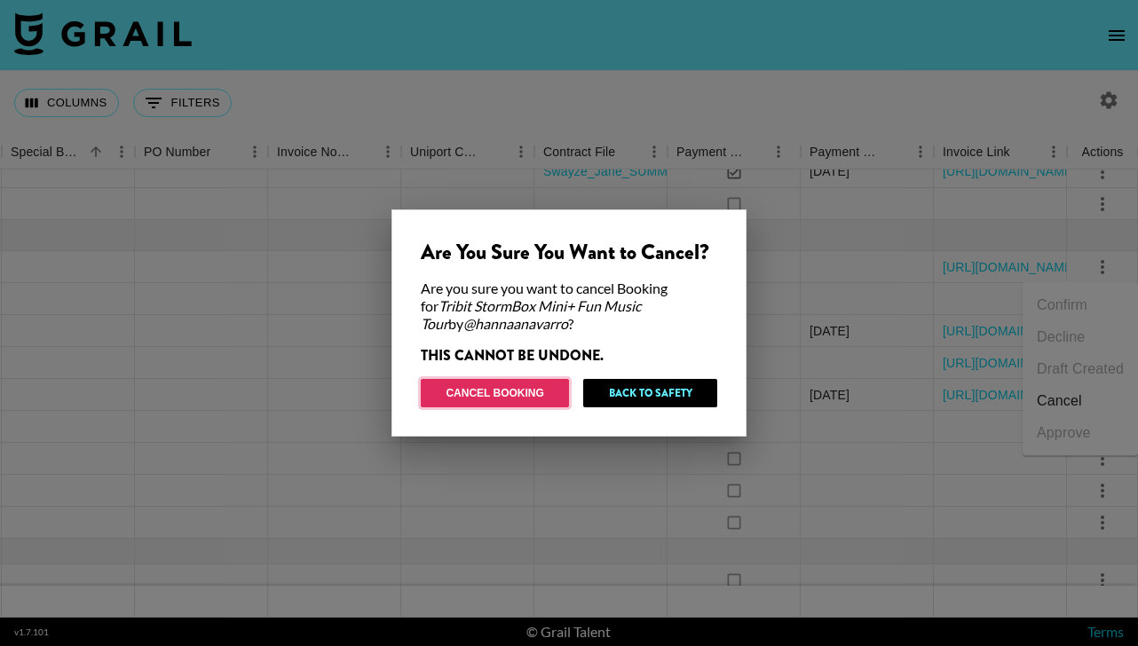
click at [500, 390] on button "Cancel Booking" at bounding box center [495, 393] width 148 height 28
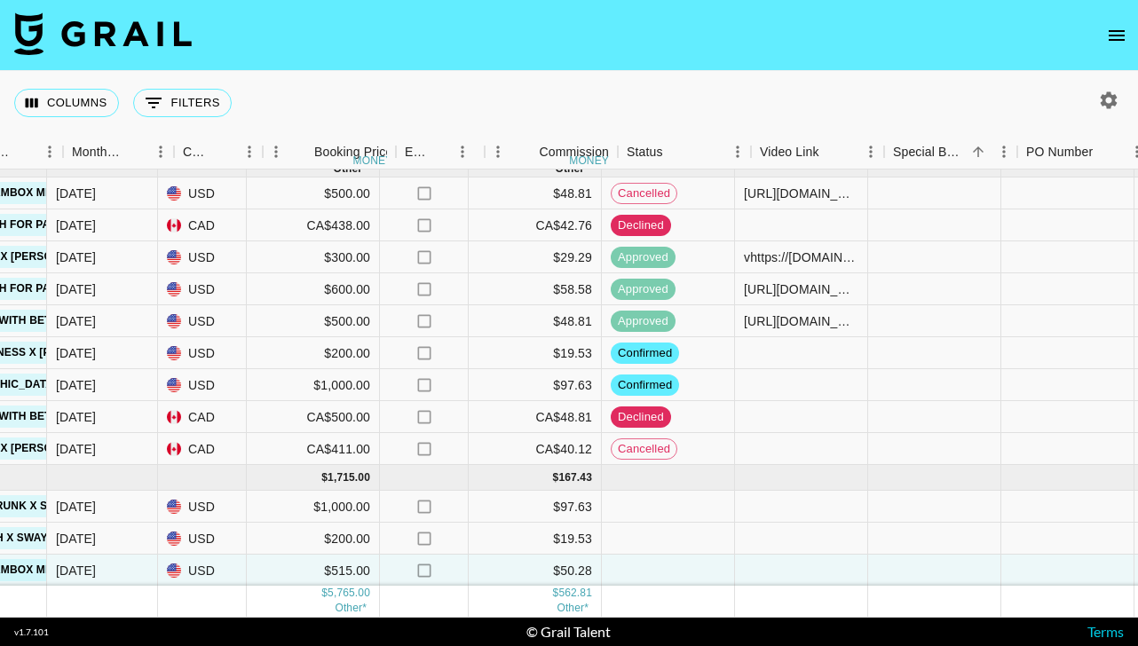
scroll to position [113, 952]
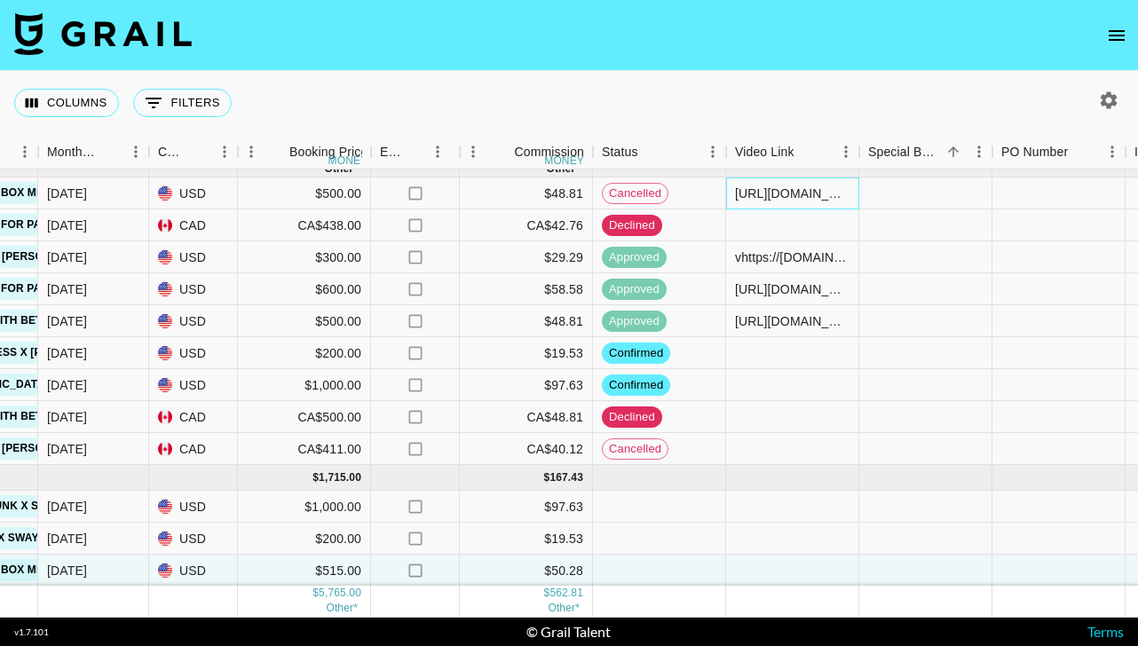
click at [768, 205] on div "https://www.instagram.com/p/DOt1N62Ef3a/" at bounding box center [792, 194] width 133 height 32
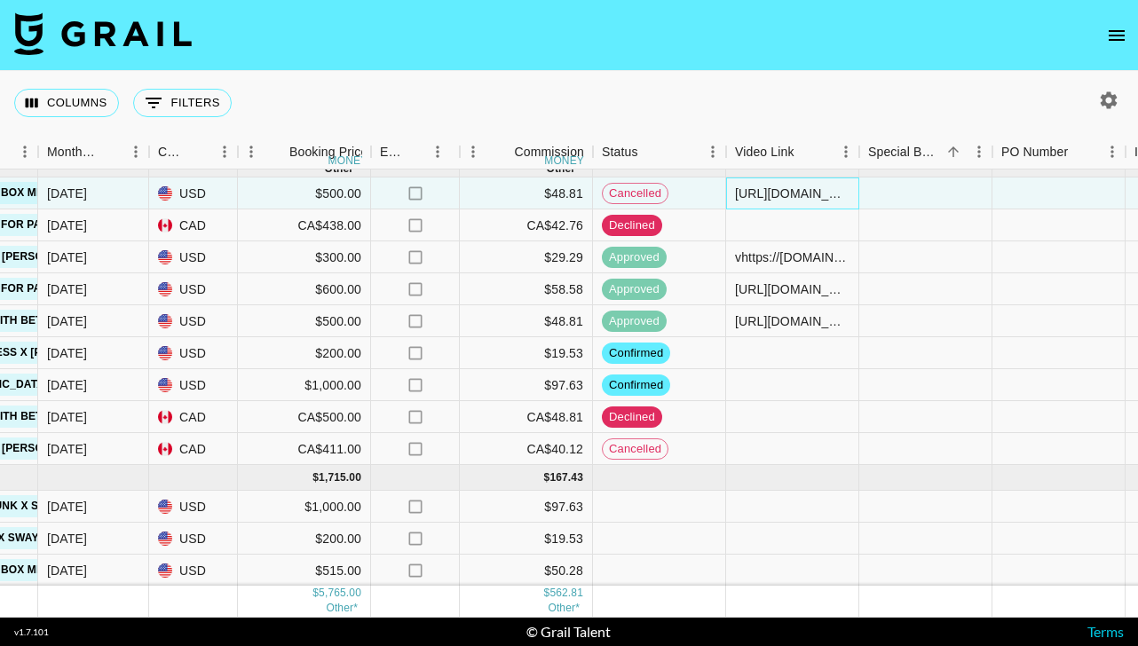
click at [771, 201] on div "https://www.instagram.com/p/DOt1N62Ef3a/" at bounding box center [792, 194] width 115 height 18
drag, startPoint x: 849, startPoint y: 193, endPoint x: 651, endPoint y: 193, distance: 198.0
click at [651, 193] on div "recYPRwWQa3idzqOm hannaanavarro dionne.highley@grail-talent.com THOUSANDSHORES …" at bounding box center [521, 194] width 2947 height 32
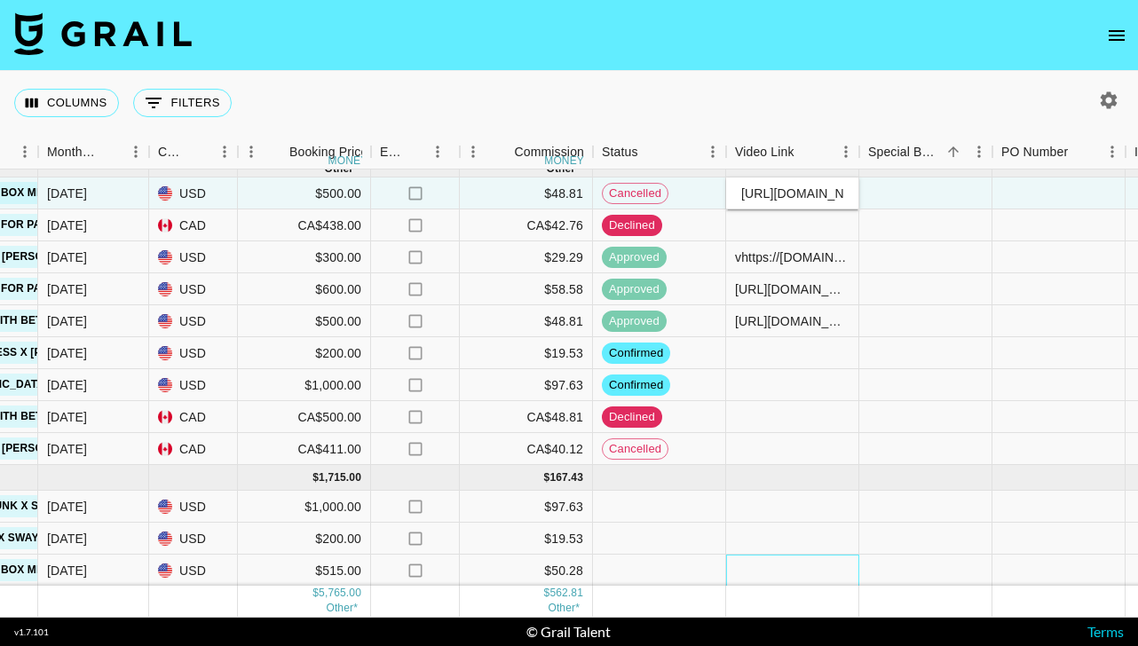
click at [760, 565] on div at bounding box center [792, 571] width 133 height 32
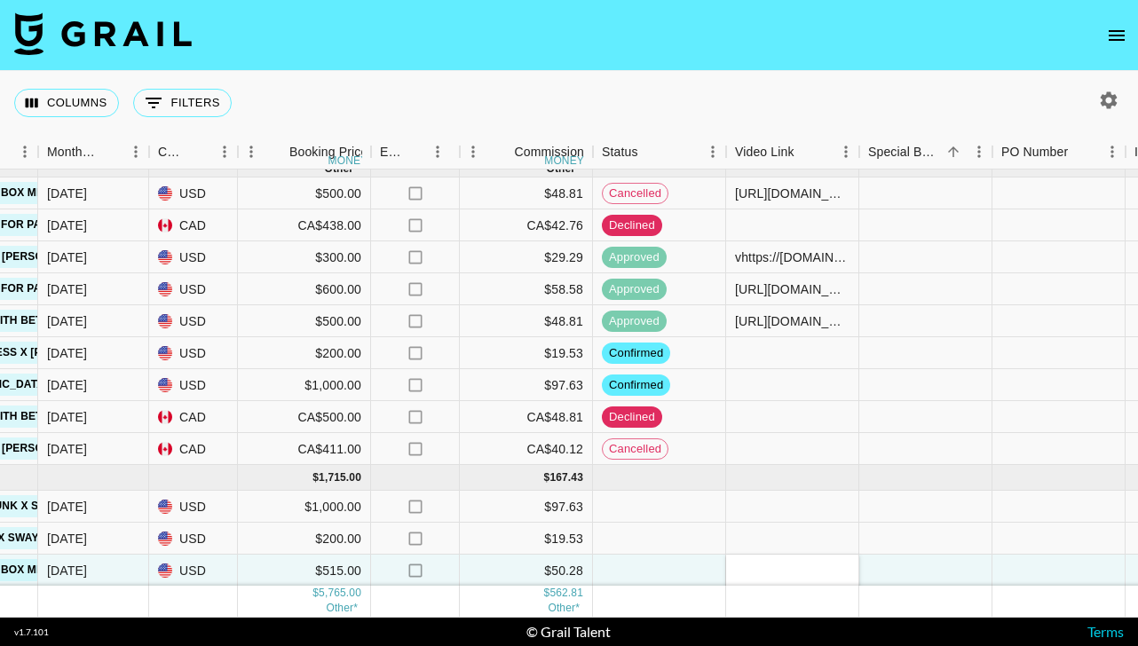
type input "https://www.instagram.com/p/DOt1N62Ef3a/"
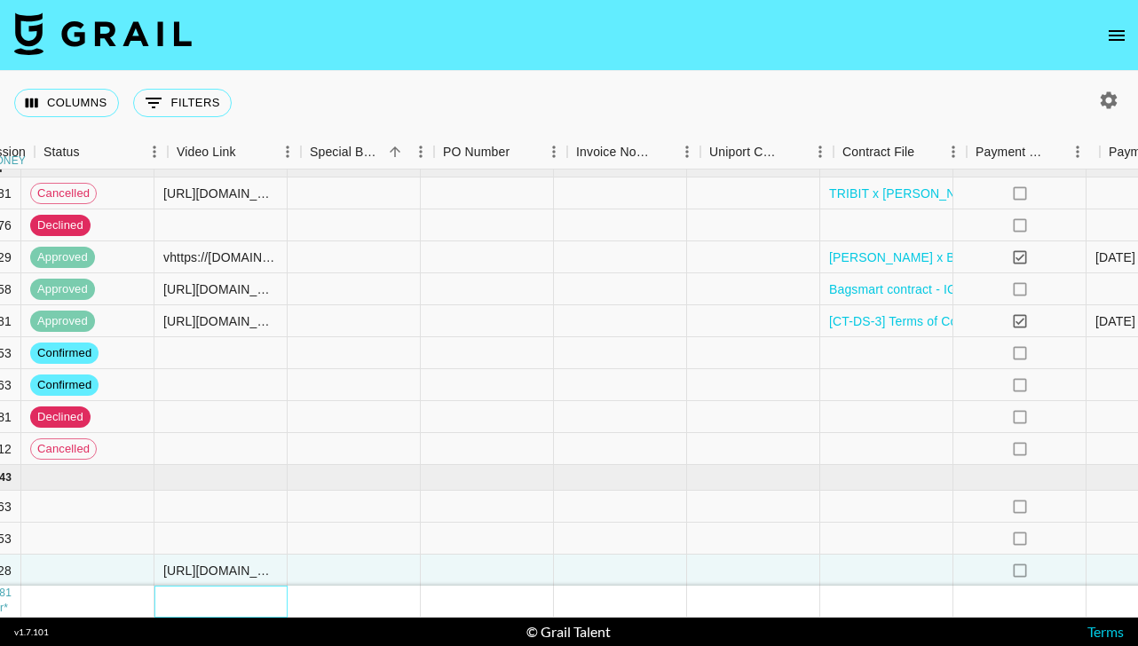
scroll to position [113, 1527]
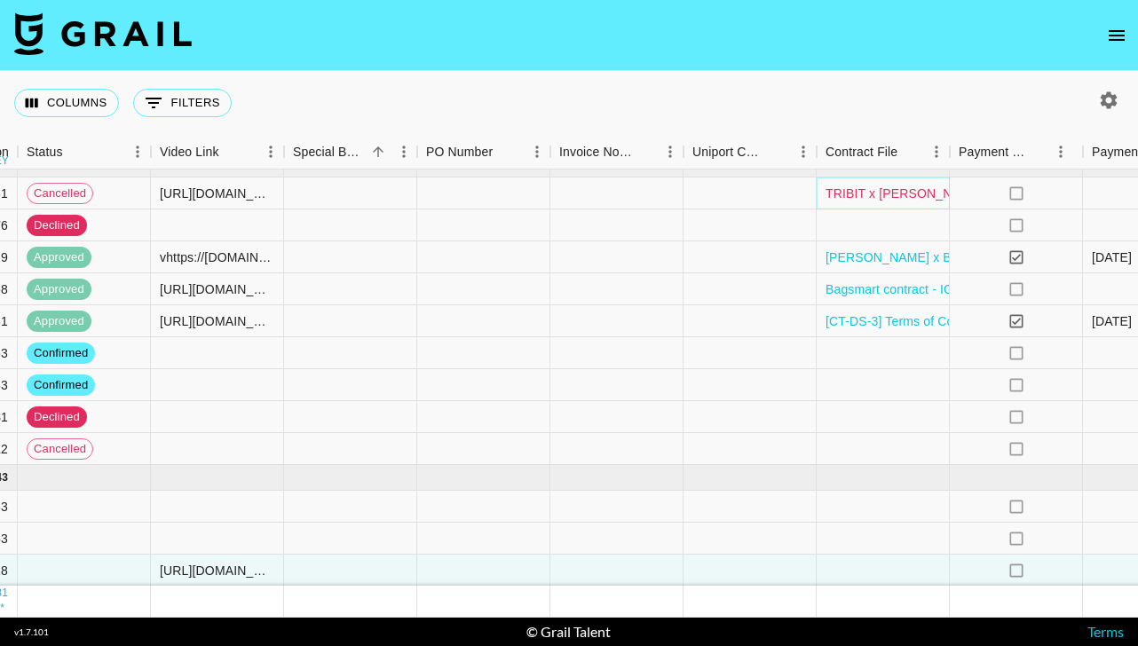
click at [880, 196] on link "TRIBIT x Hanna Navarro Tugay Contract.pdf" at bounding box center [960, 194] width 268 height 18
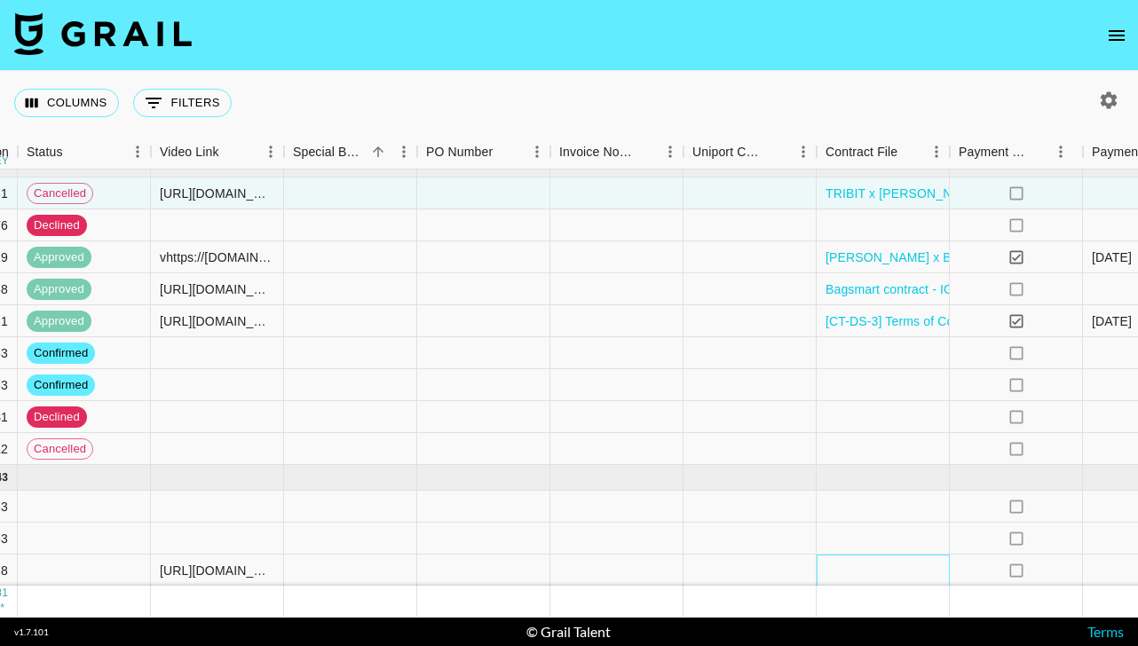
click at [868, 566] on div at bounding box center [883, 571] width 133 height 32
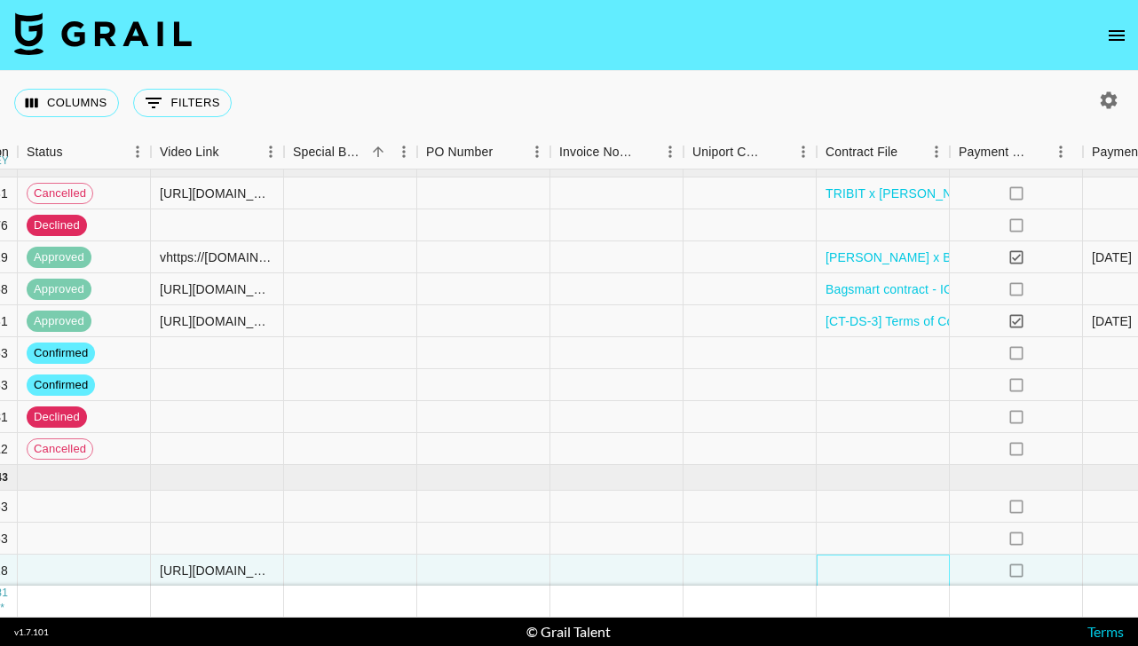
click at [868, 566] on div at bounding box center [883, 571] width 133 height 32
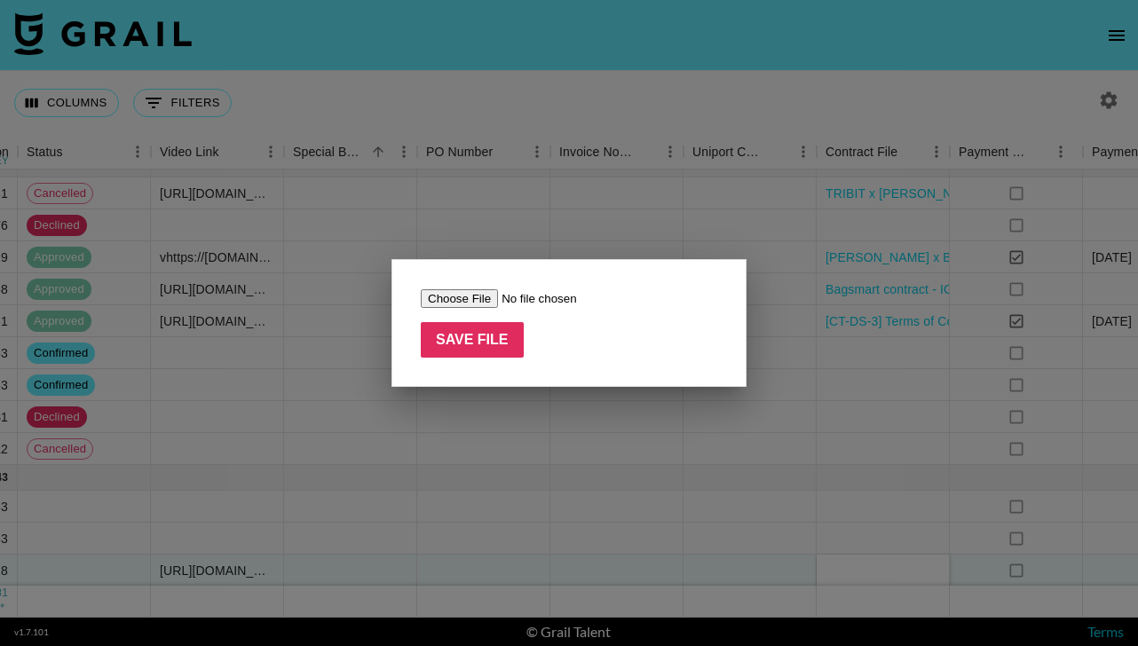
click at [459, 300] on input "file" at bounding box center [533, 298] width 225 height 19
type input "C:\fakepath\TRIBIT x Hanna Navarro Tugay Contract.pdf"
click at [462, 342] on input "Save File" at bounding box center [472, 340] width 103 height 36
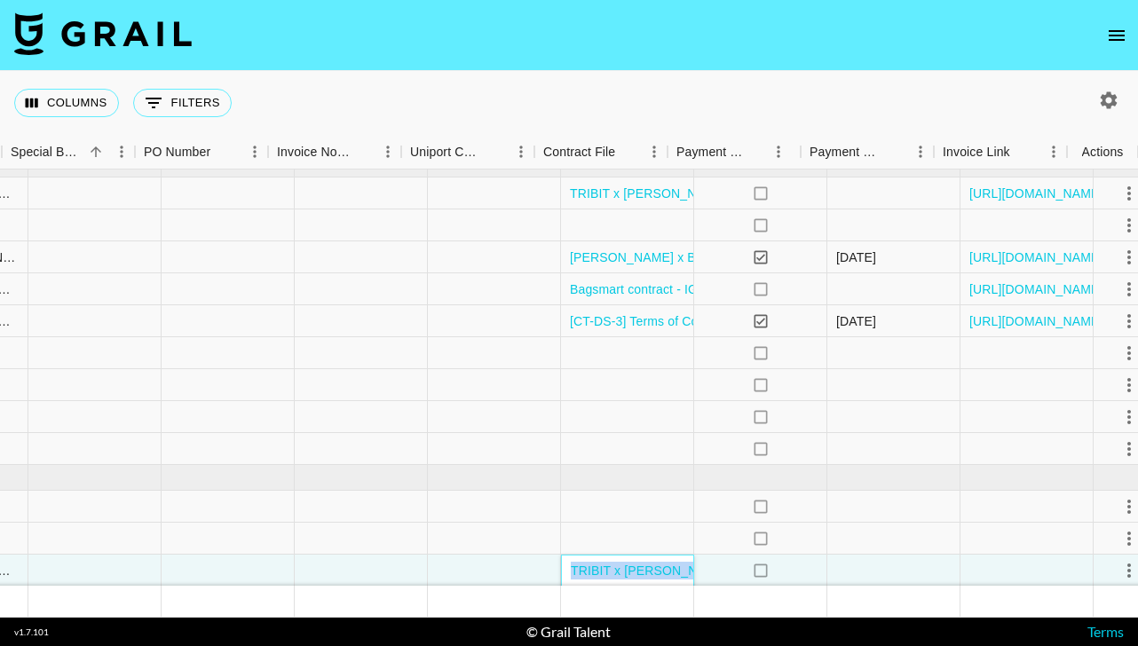
scroll to position [113, 1809]
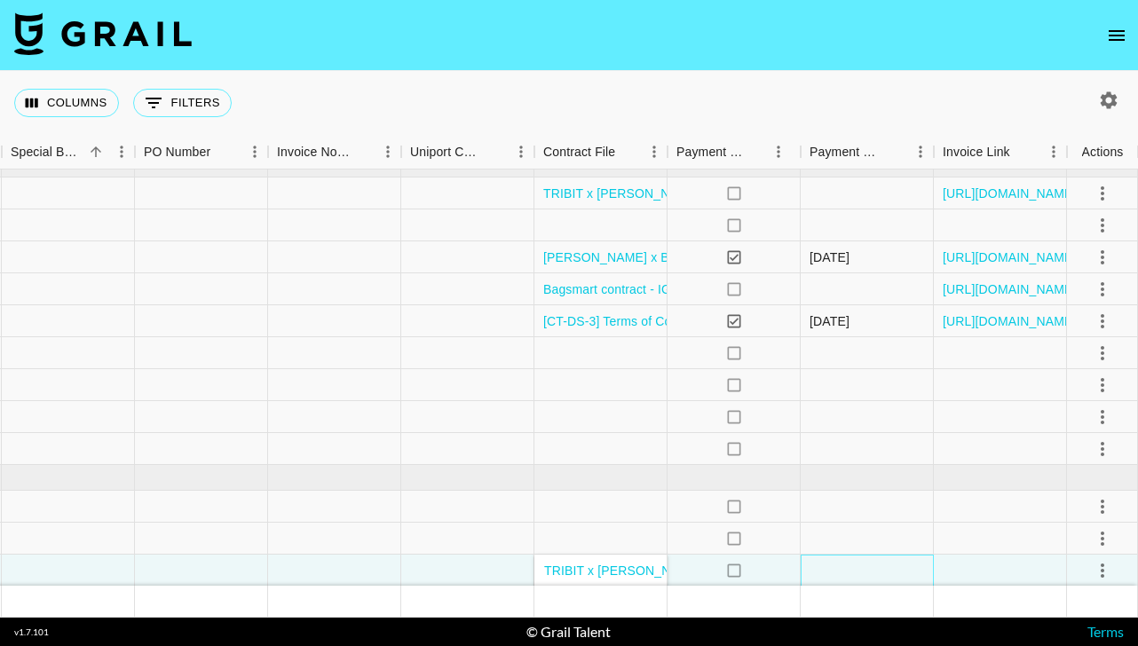
click at [811, 568] on div at bounding box center [867, 571] width 133 height 32
click at [1103, 565] on icon "select merge strategy" at bounding box center [1102, 570] width 21 height 21
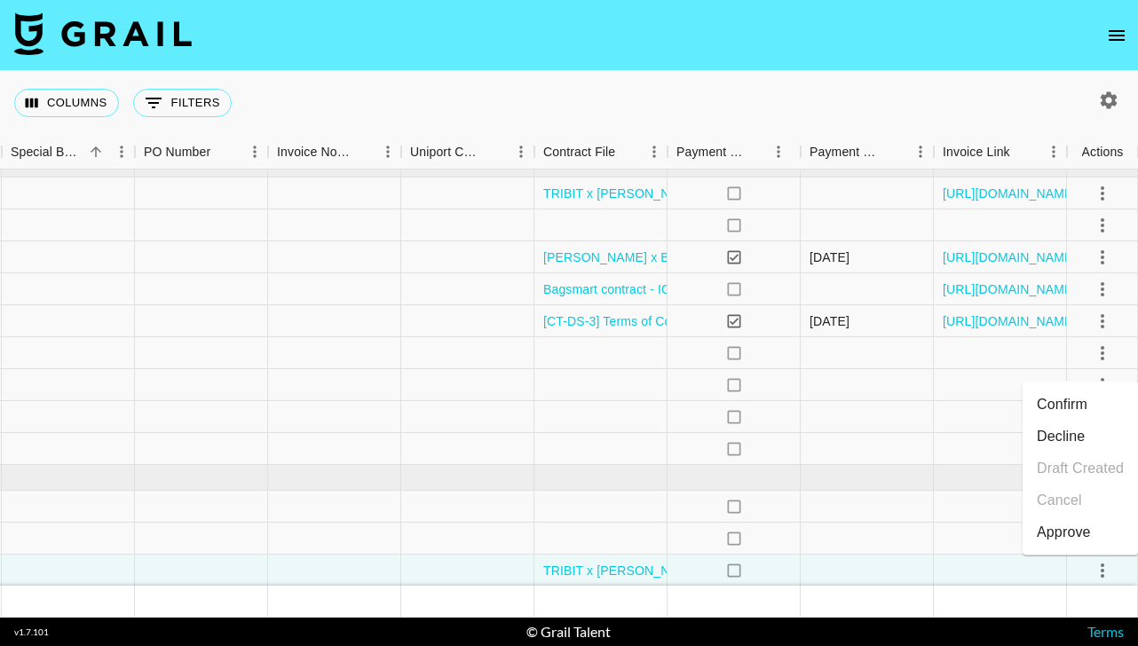
click at [1090, 407] on li "Confirm" at bounding box center [1080, 405] width 115 height 32
click at [1097, 471] on li "Draft Created" at bounding box center [1080, 469] width 115 height 32
click at [1088, 530] on div "Approve" at bounding box center [1064, 532] width 54 height 21
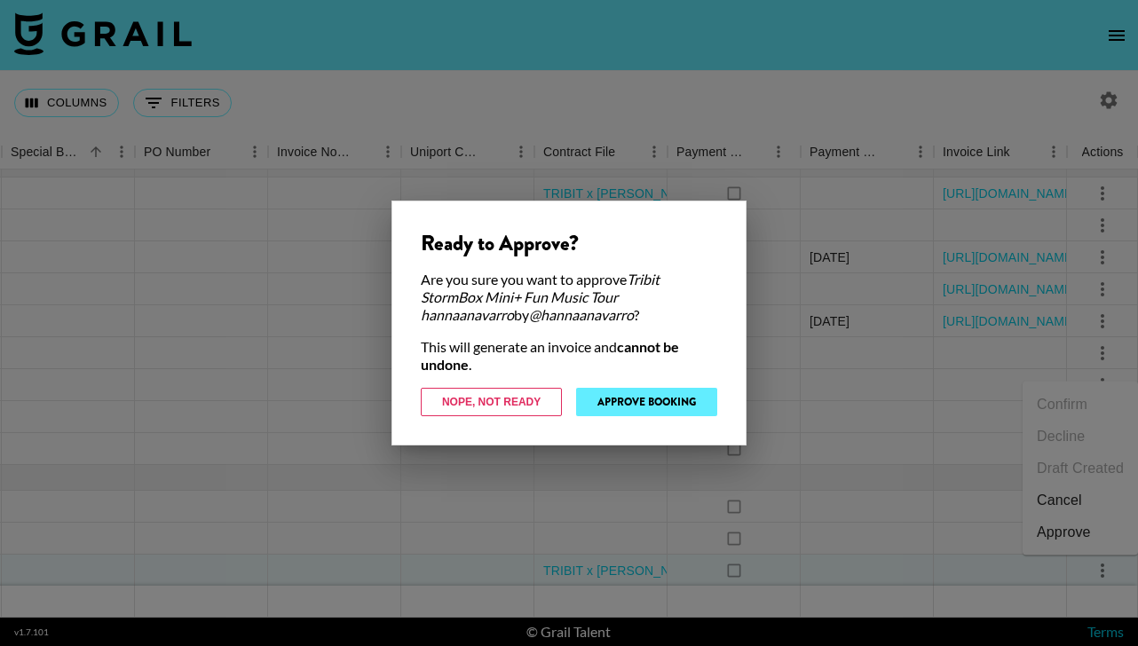
click at [628, 397] on button "Approve Booking" at bounding box center [646, 402] width 141 height 28
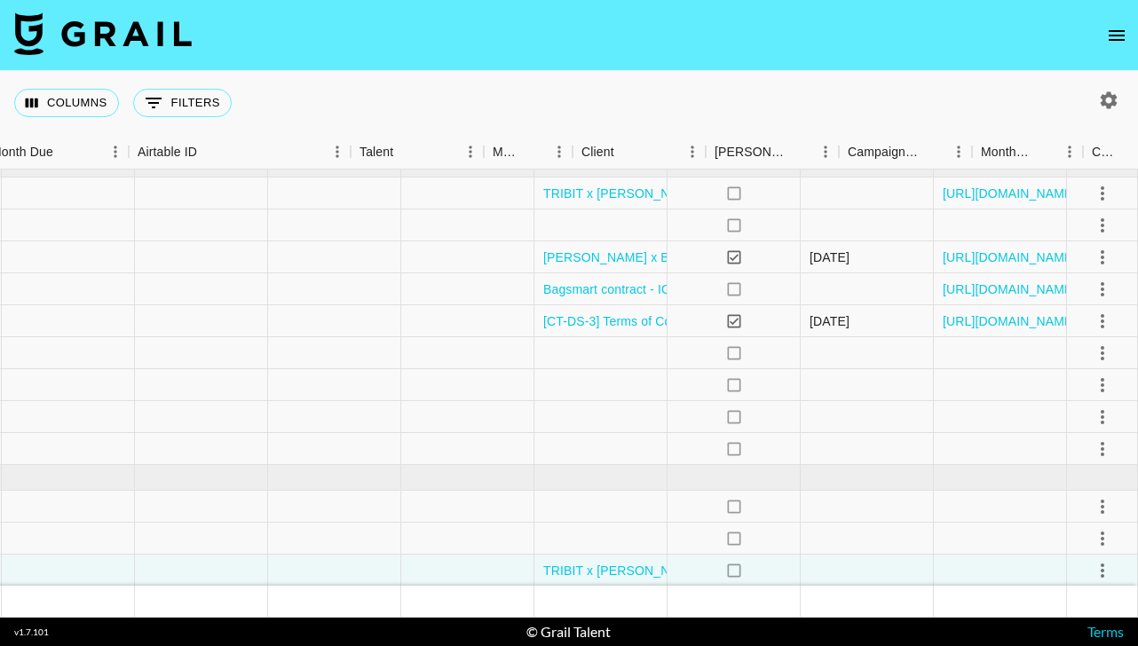
scroll to position [113, 18]
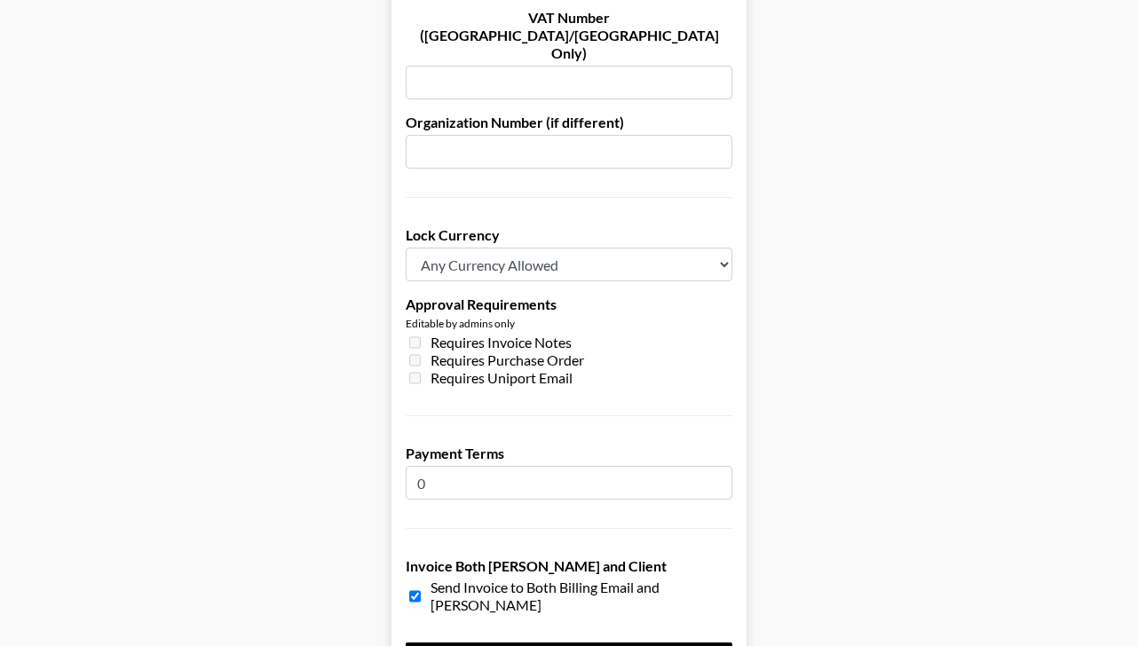
scroll to position [1387, 0]
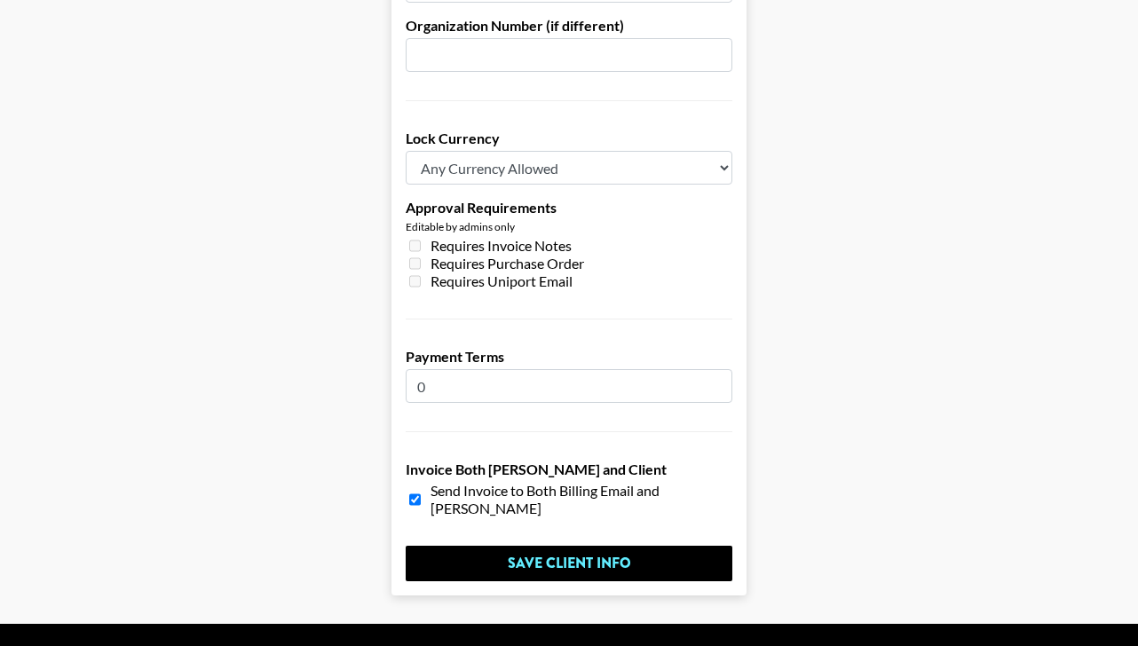
click at [564, 151] on select "Any Currency Allowed USD GBP EUR CAD AUD" at bounding box center [569, 168] width 327 height 34
select select "USD"
click at [406, 151] on select "Any Currency Allowed USD GBP EUR CAD AUD" at bounding box center [569, 168] width 327 height 34
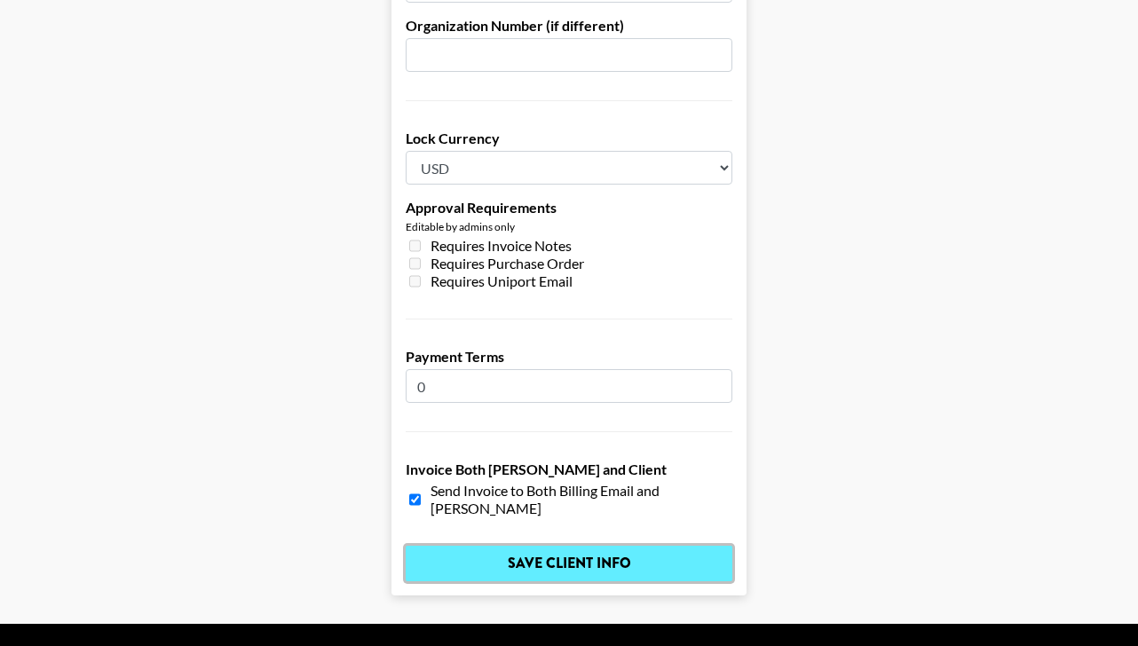
click at [533, 546] on input "Save Client Info" at bounding box center [569, 564] width 327 height 36
